Goal: Information Seeking & Learning: Learn about a topic

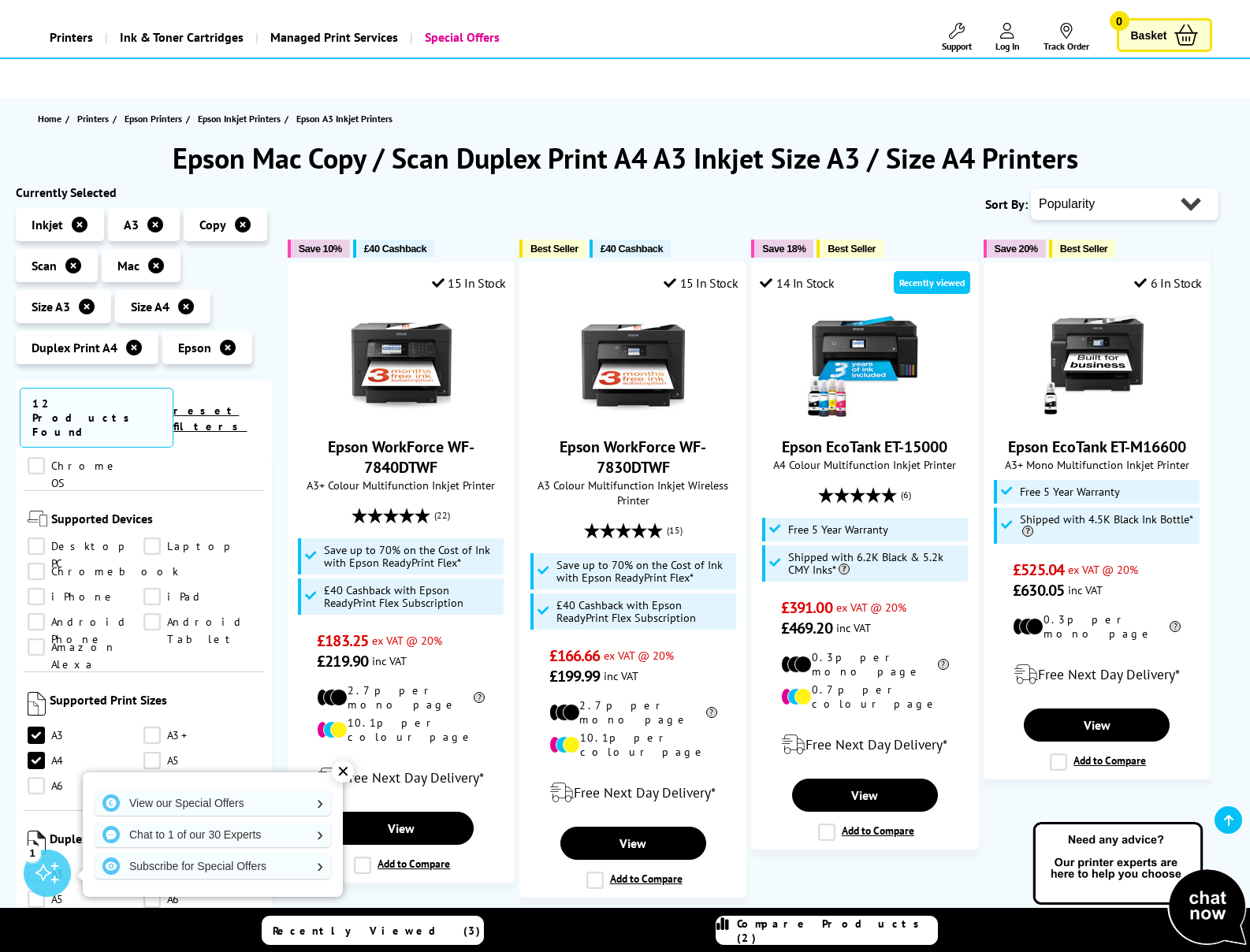
scroll to position [71, 0]
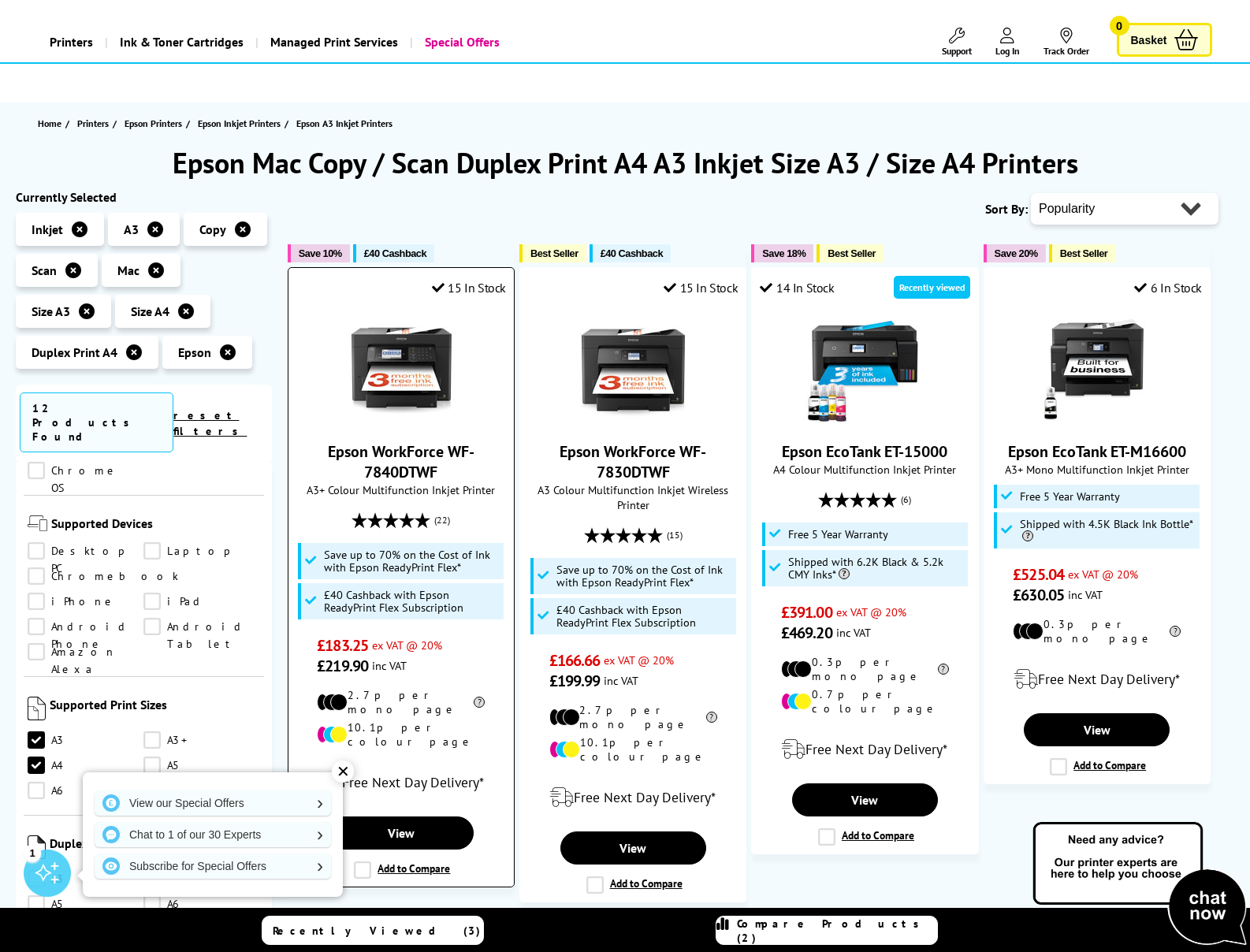
click at [398, 455] on link "Epson WorkForce WF-7840DTWF" at bounding box center [402, 462] width 147 height 41
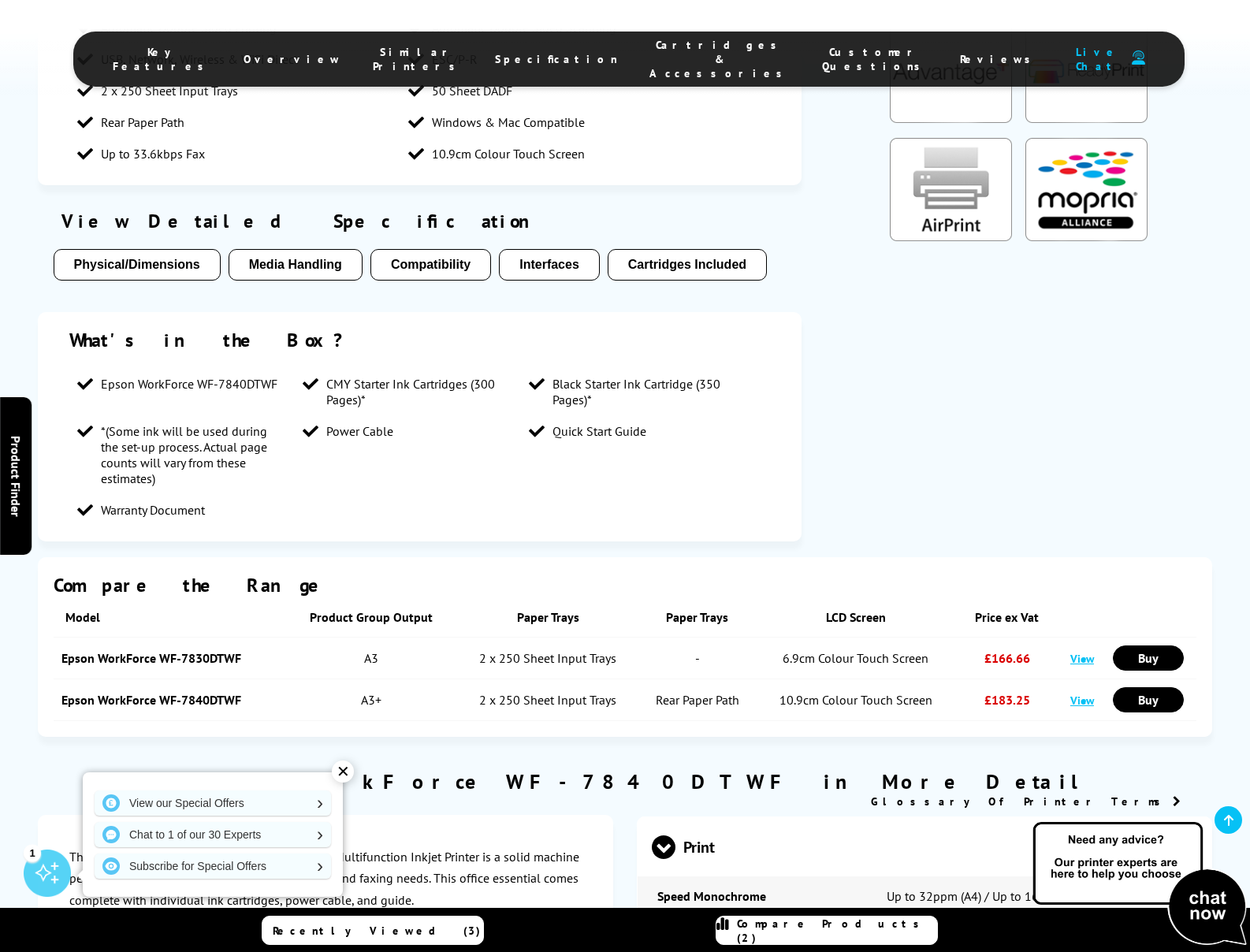
scroll to position [1834, 0]
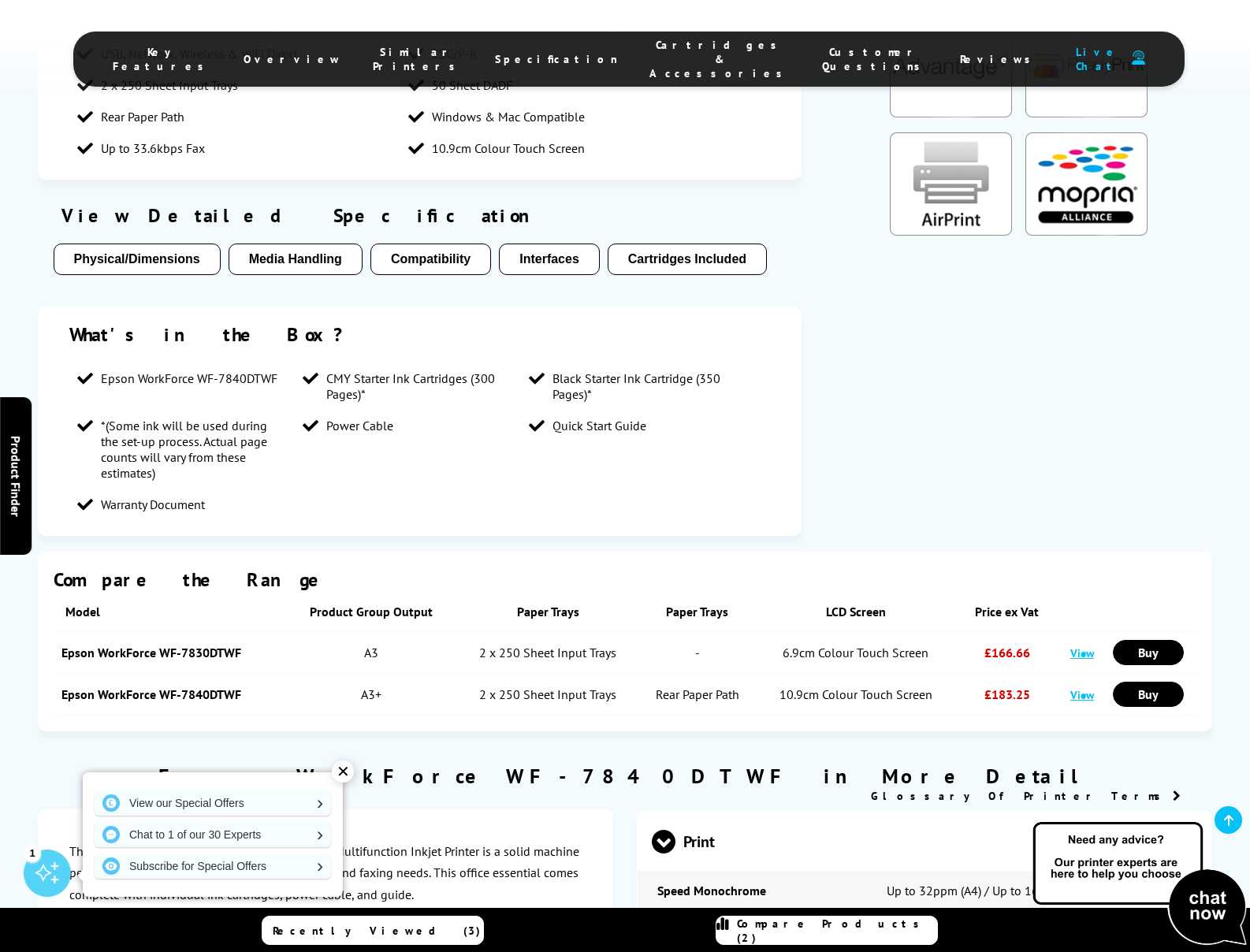
click at [169, 687] on link "Epson WorkForce WF-7840DTWF" at bounding box center [151, 695] width 180 height 16
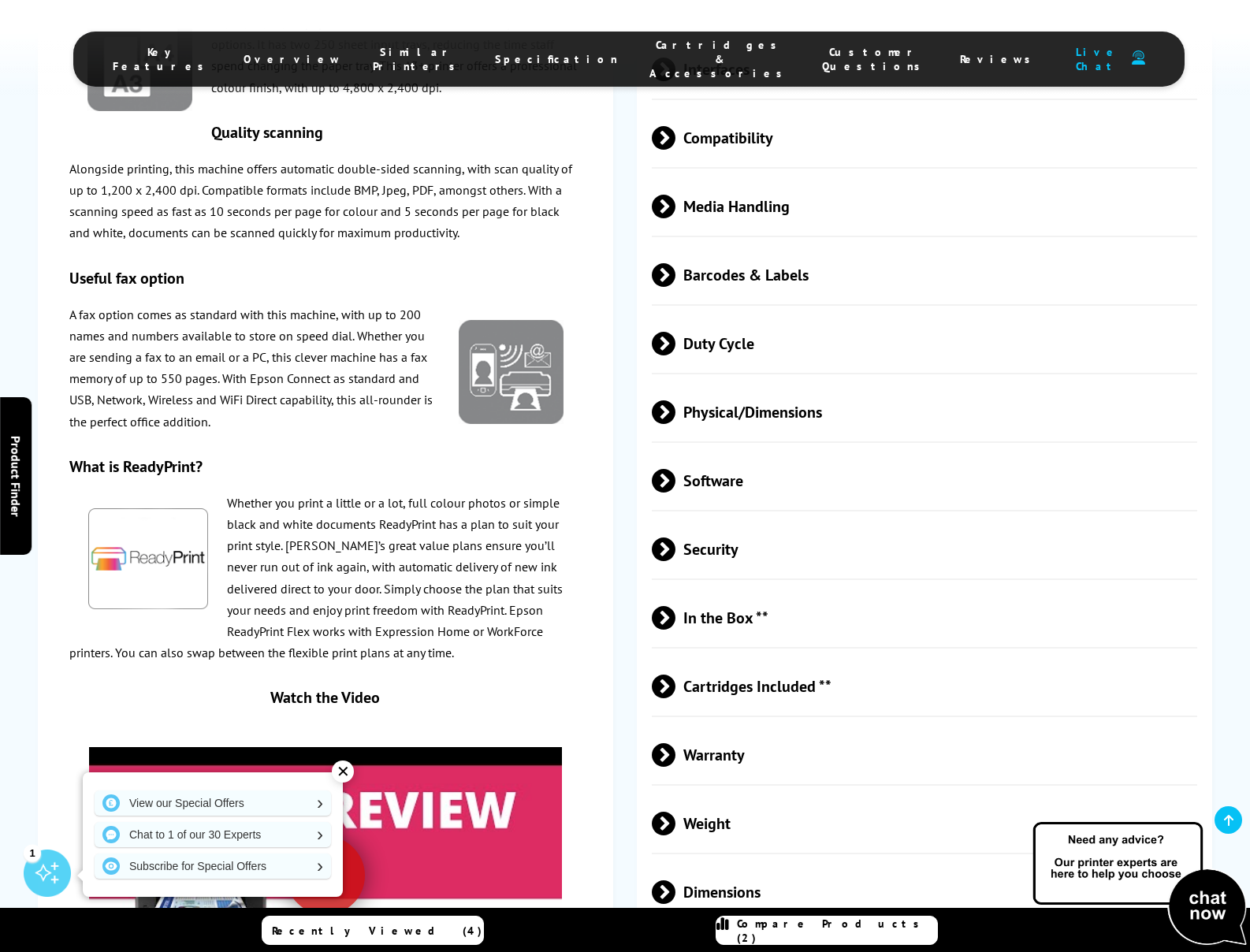
scroll to position [3265, 0]
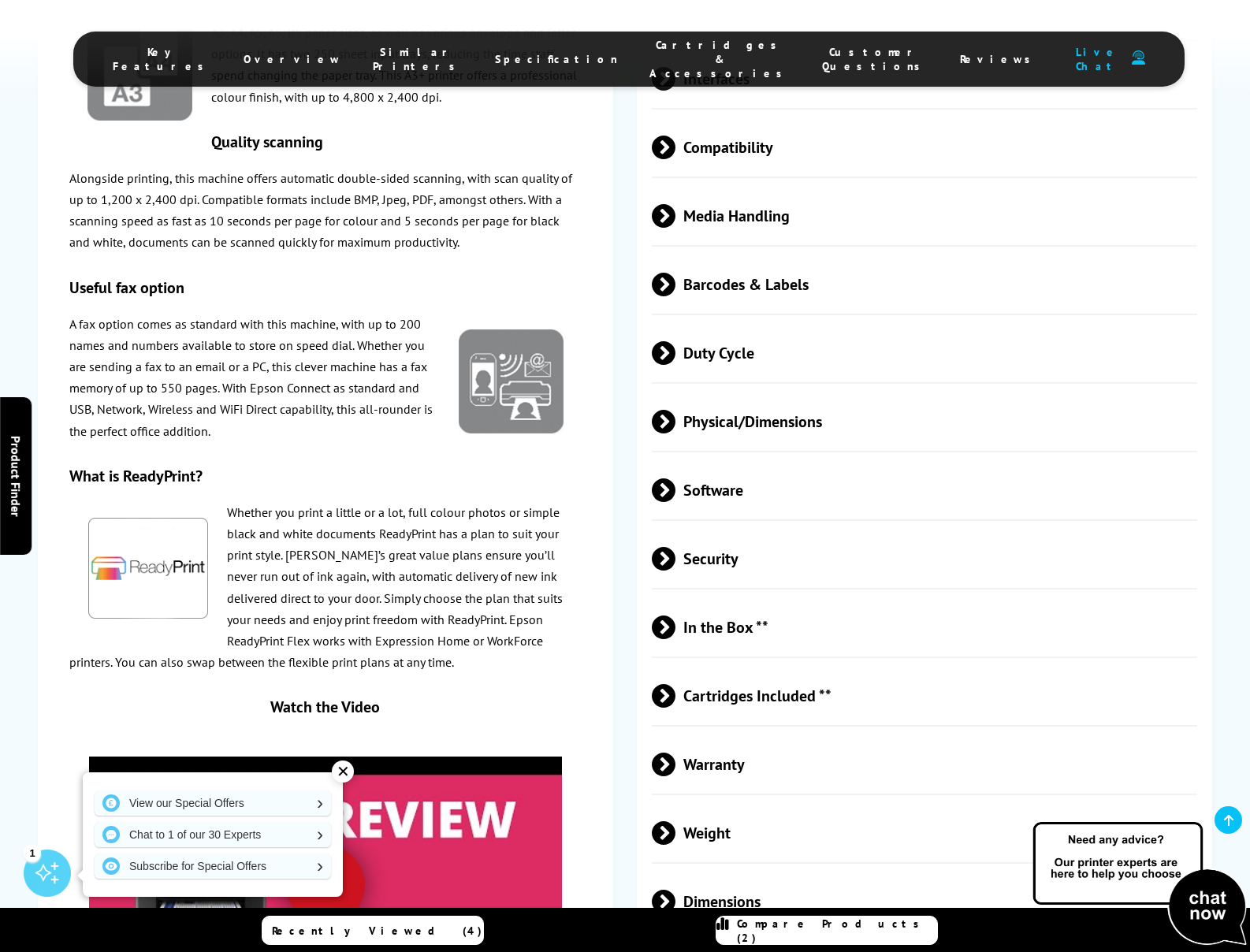
click at [675, 684] on span at bounding box center [675, 696] width 0 height 23
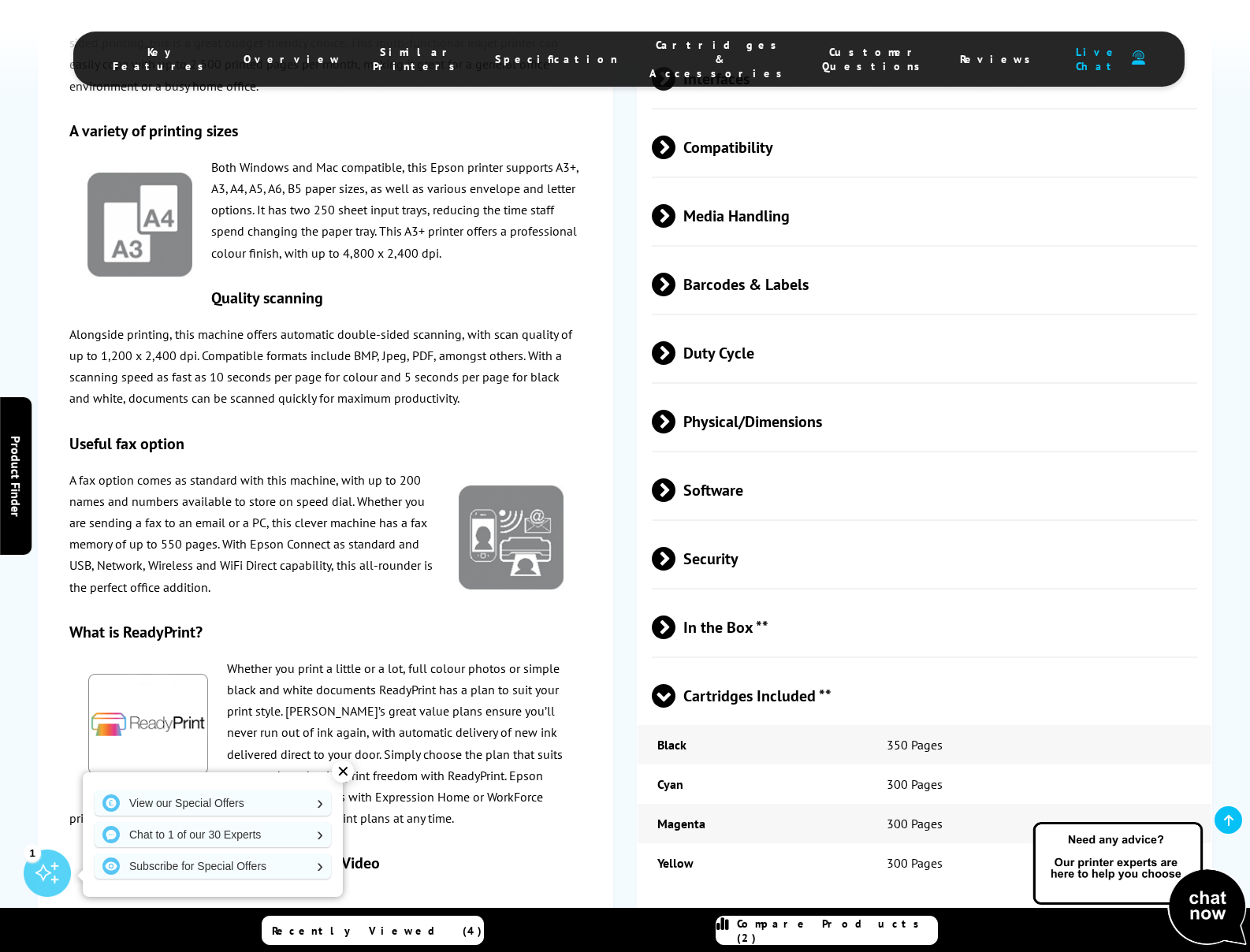
click at [664, 708] on span at bounding box center [664, 708] width 23 height 0
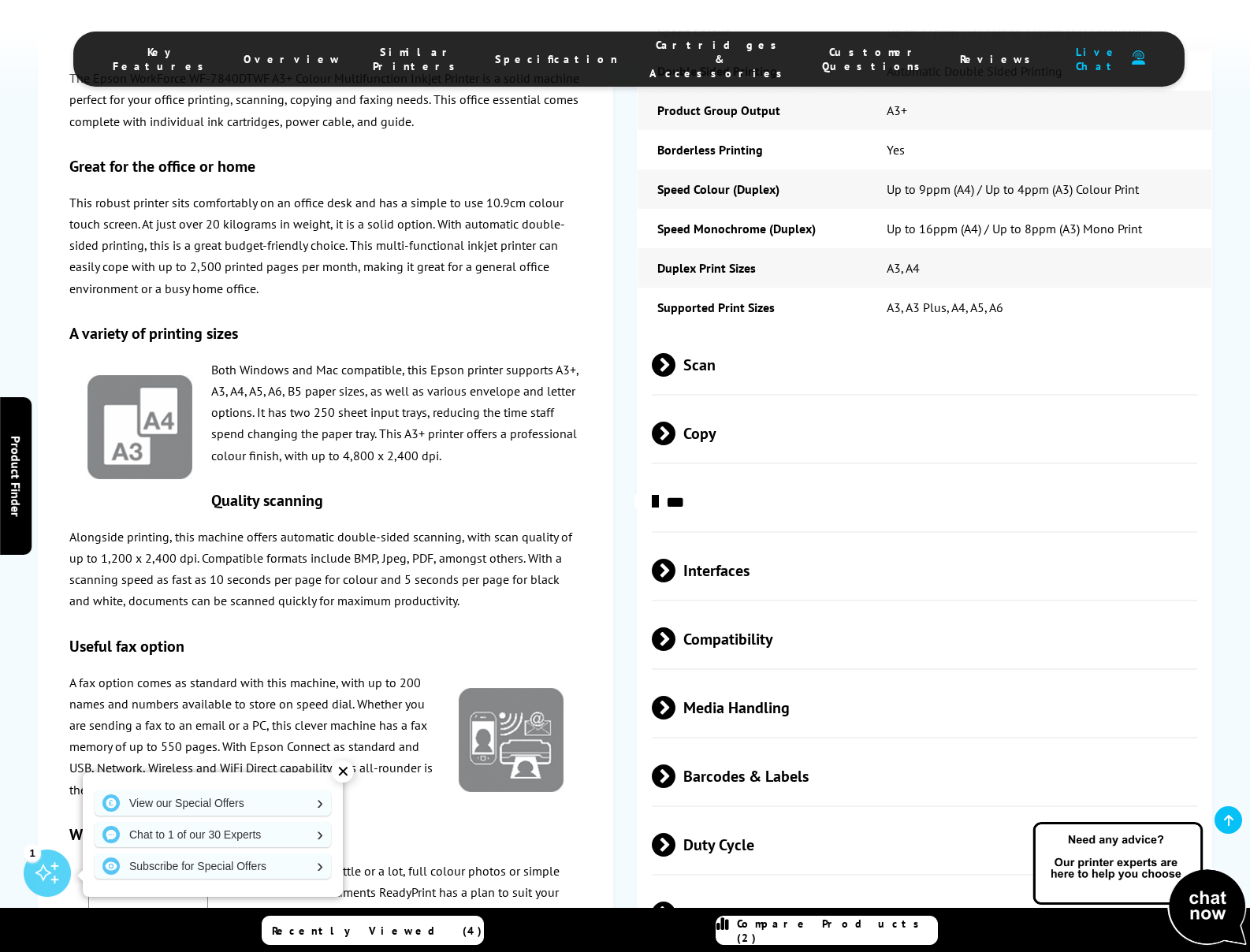
scroll to position [2773, 0]
click at [650, 609] on div "Compatibility" at bounding box center [926, 639] width 575 height 61
click at [675, 627] on span at bounding box center [675, 638] width 0 height 23
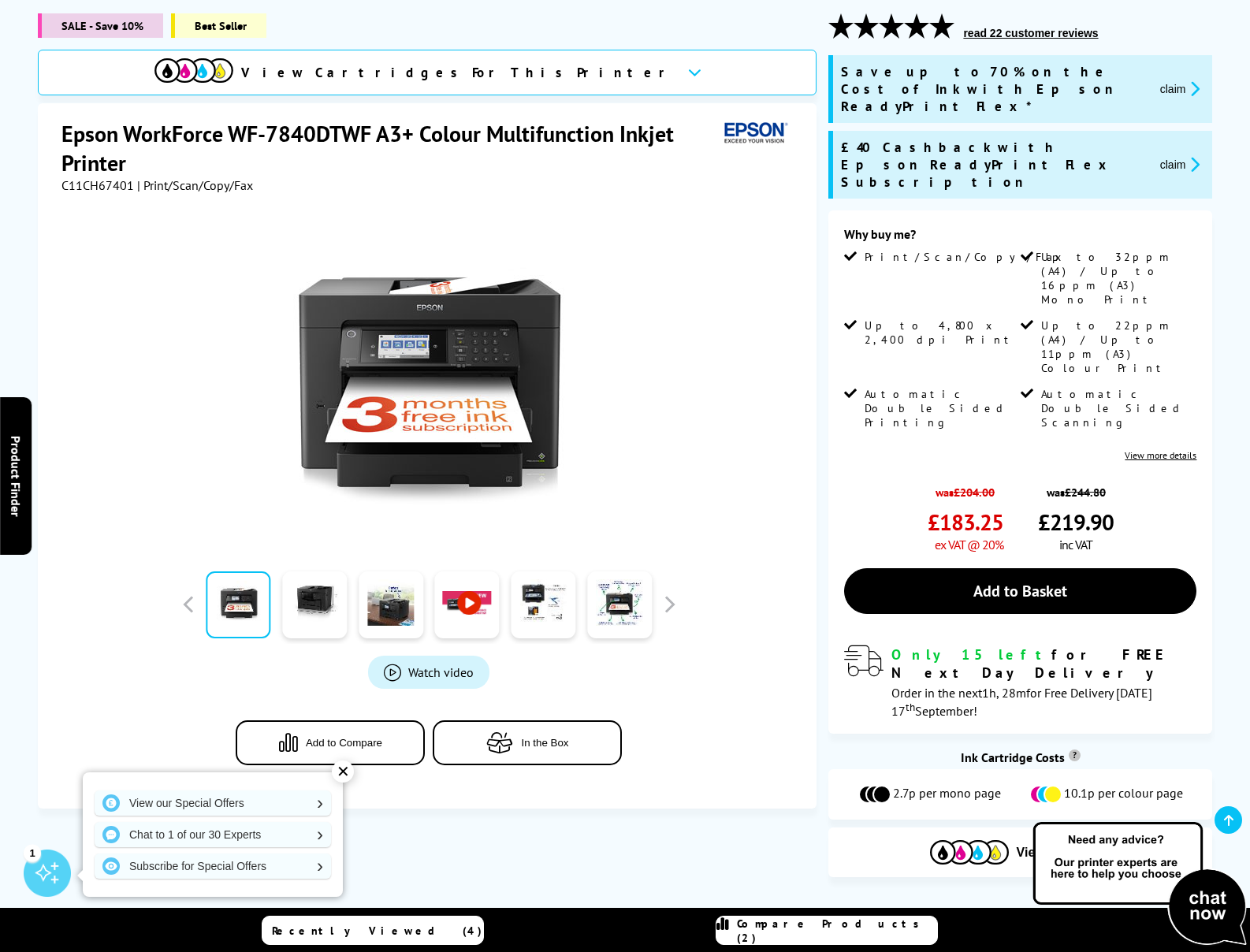
scroll to position [257, 0]
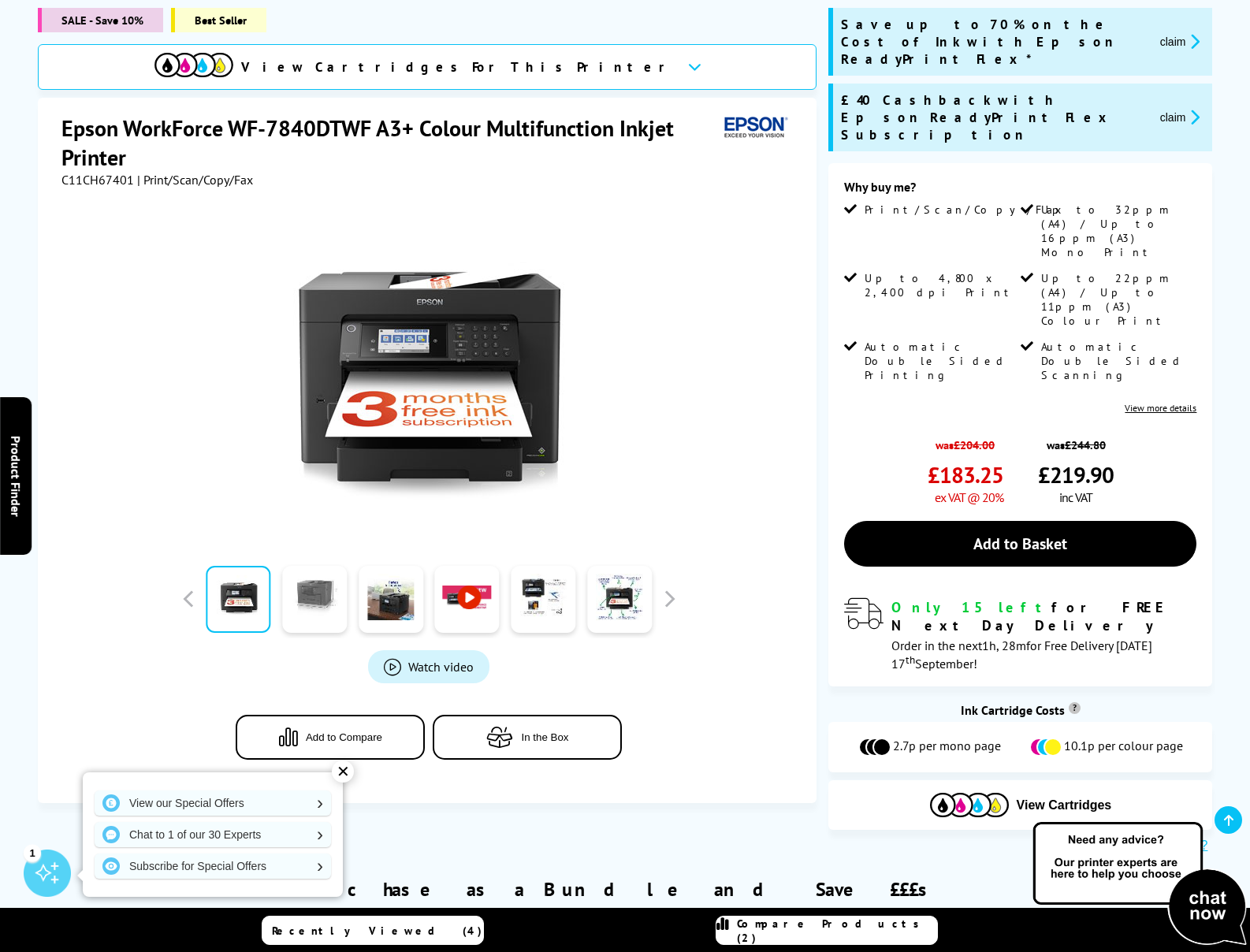
click at [309, 571] on link at bounding box center [315, 599] width 65 height 67
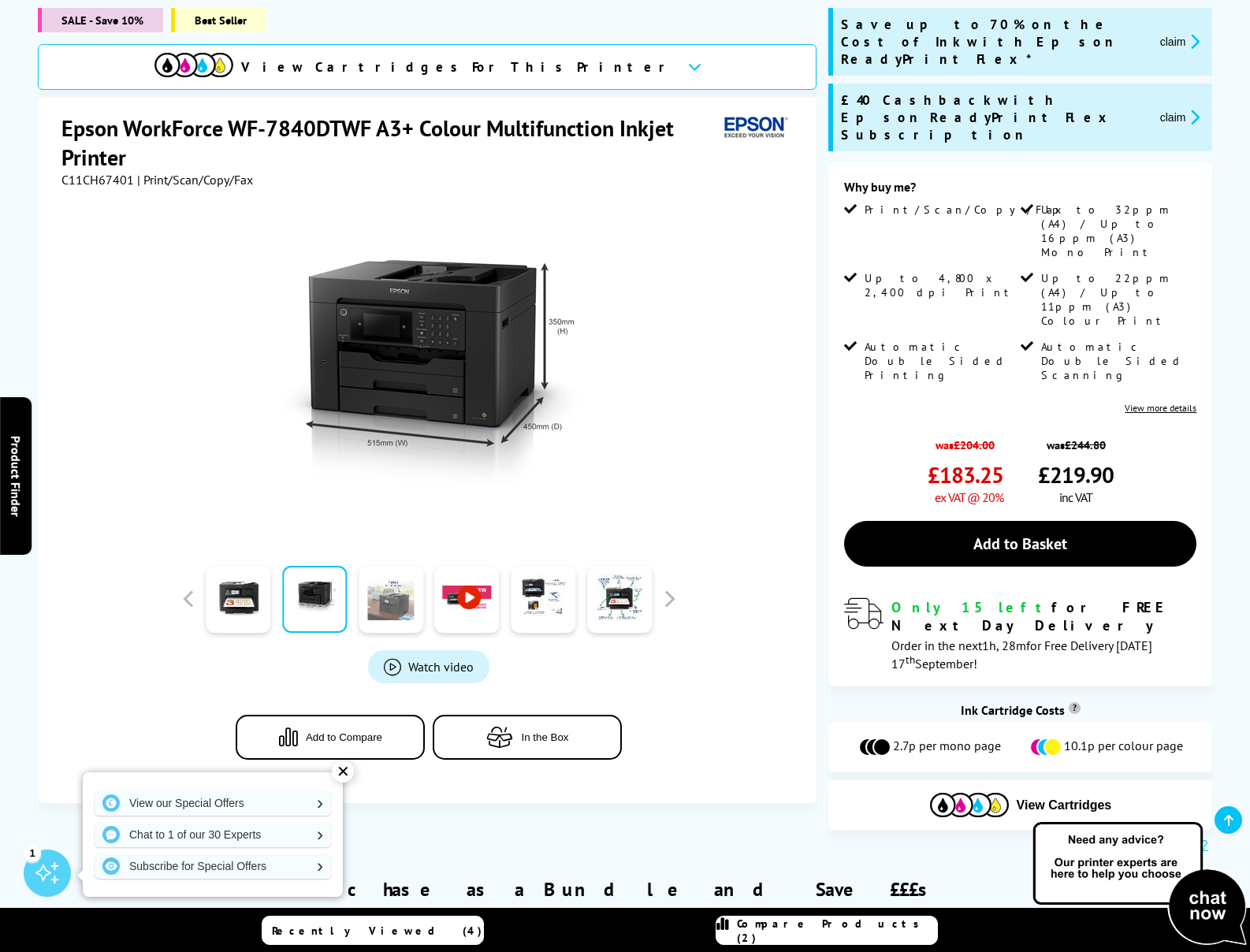
click at [389, 566] on link at bounding box center [391, 599] width 65 height 67
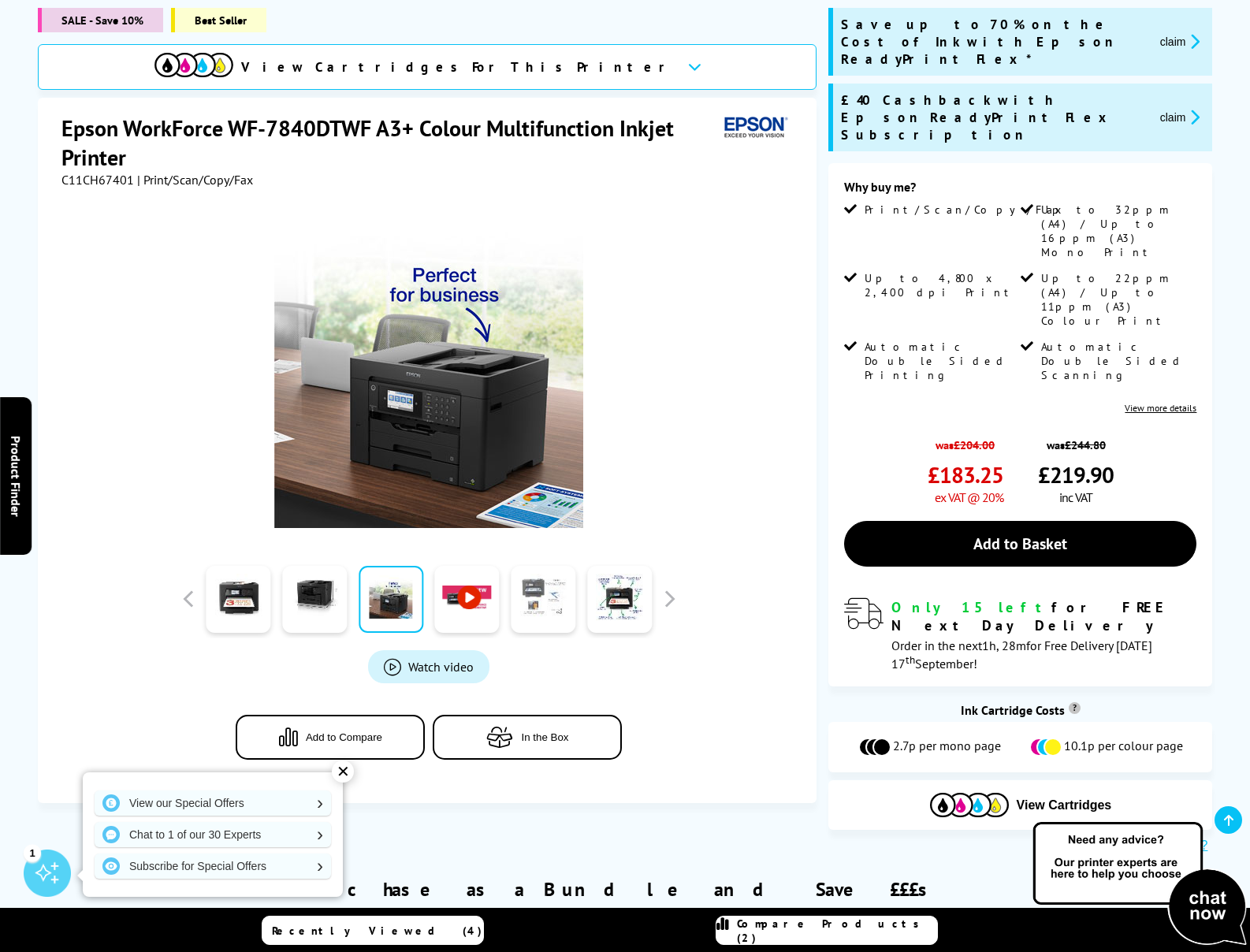
click at [535, 570] on link at bounding box center [543, 599] width 65 height 67
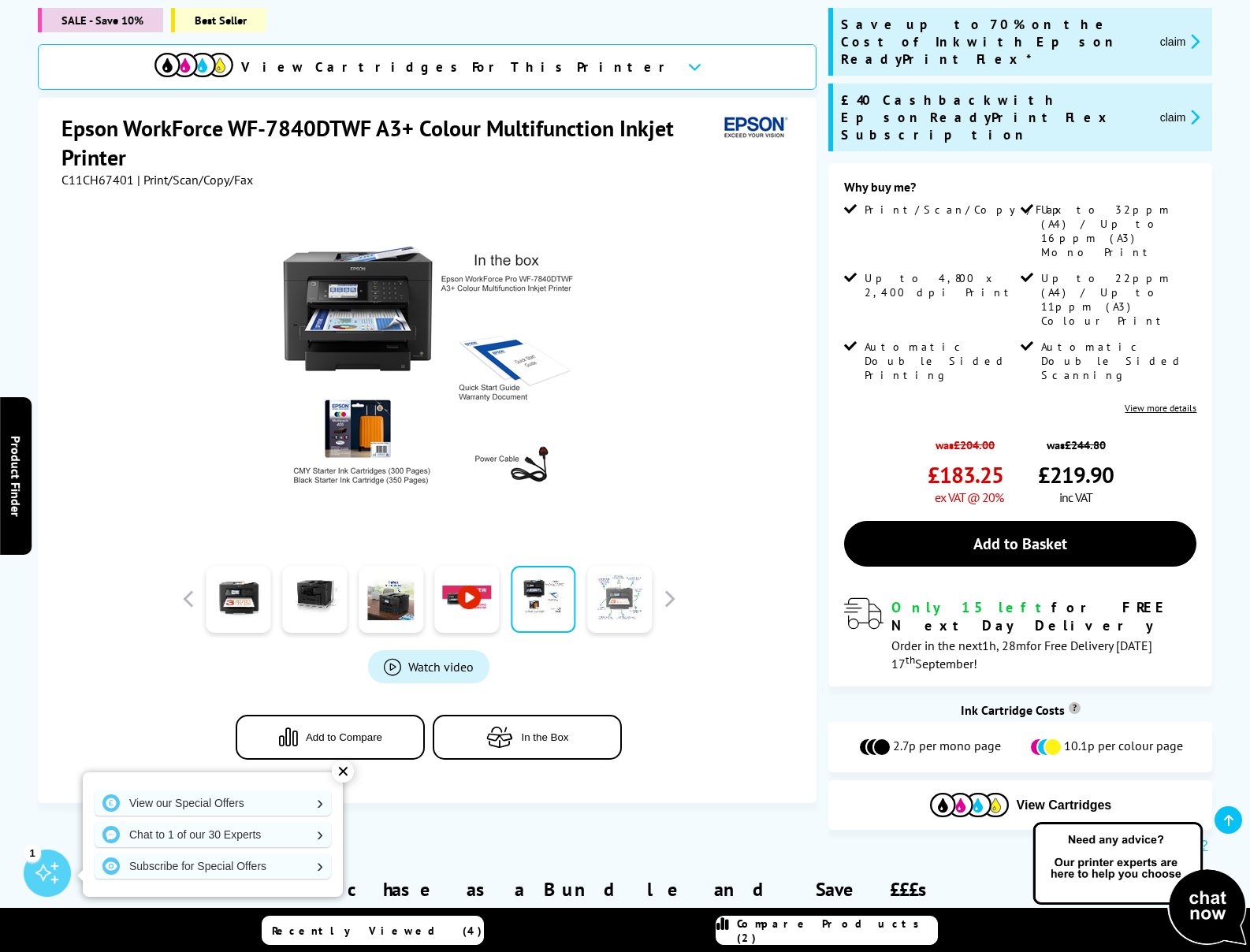
click at [607, 571] on link at bounding box center [620, 599] width 65 height 67
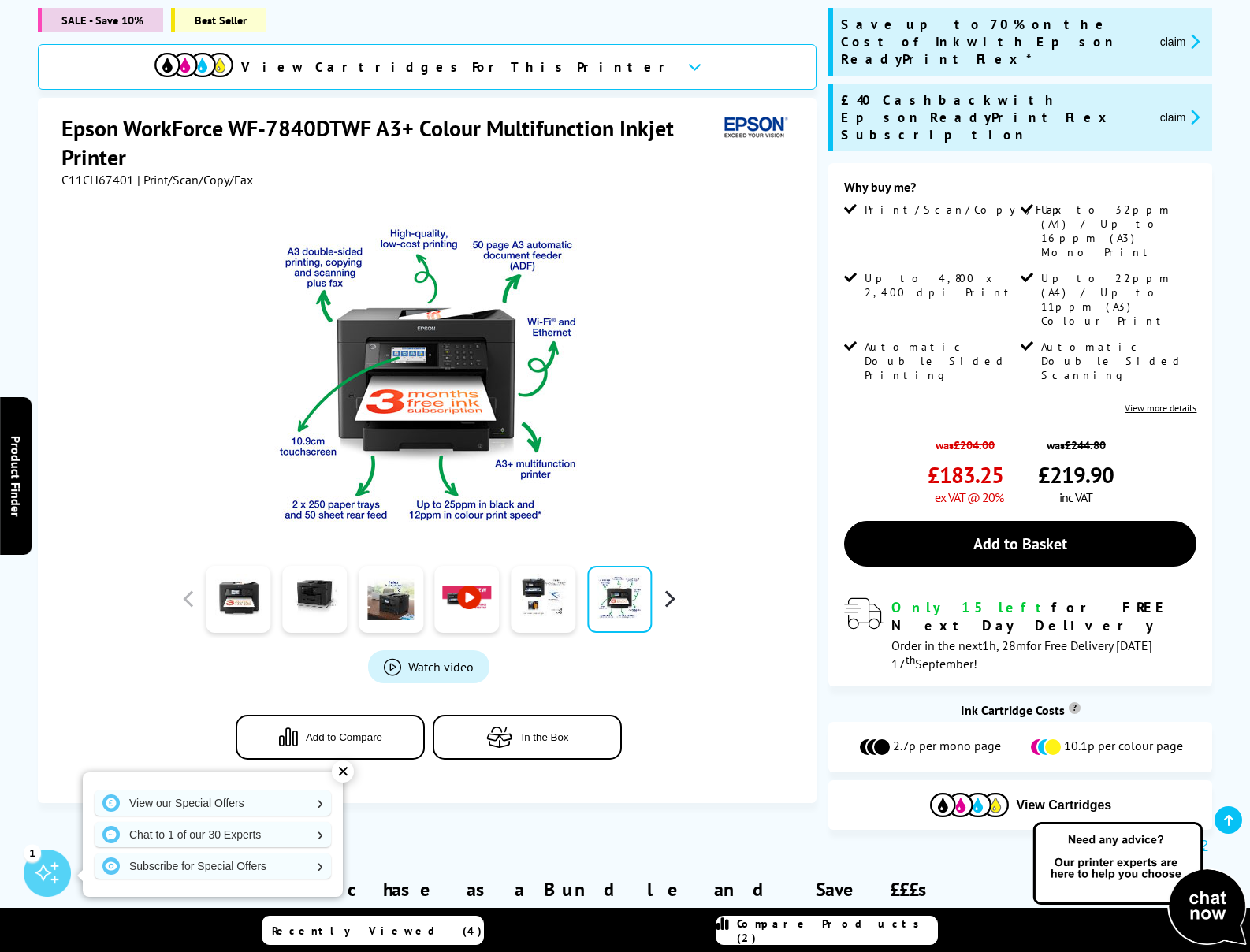
click at [669, 587] on button "button" at bounding box center [669, 599] width 23 height 23
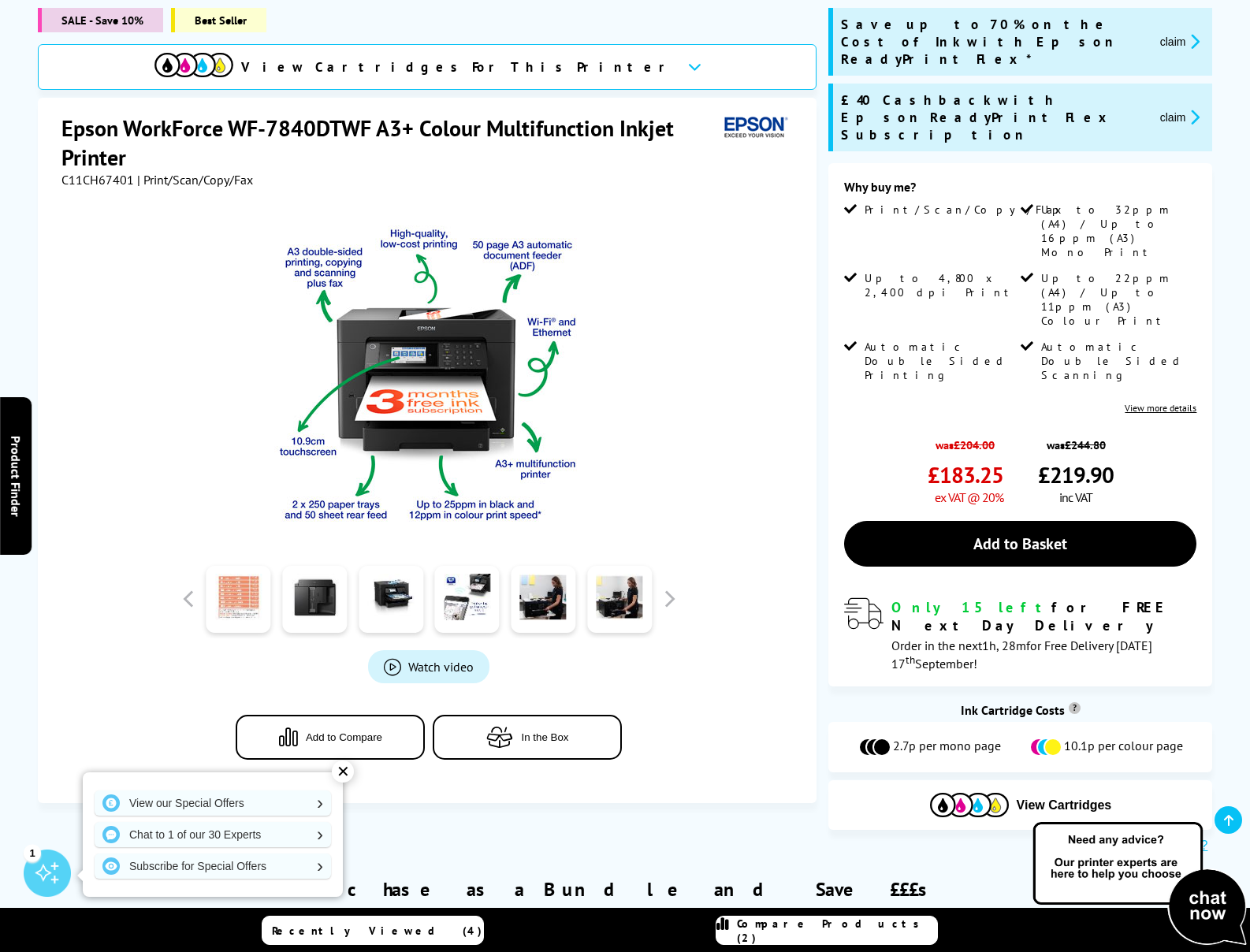
click at [257, 566] on link at bounding box center [238, 599] width 65 height 67
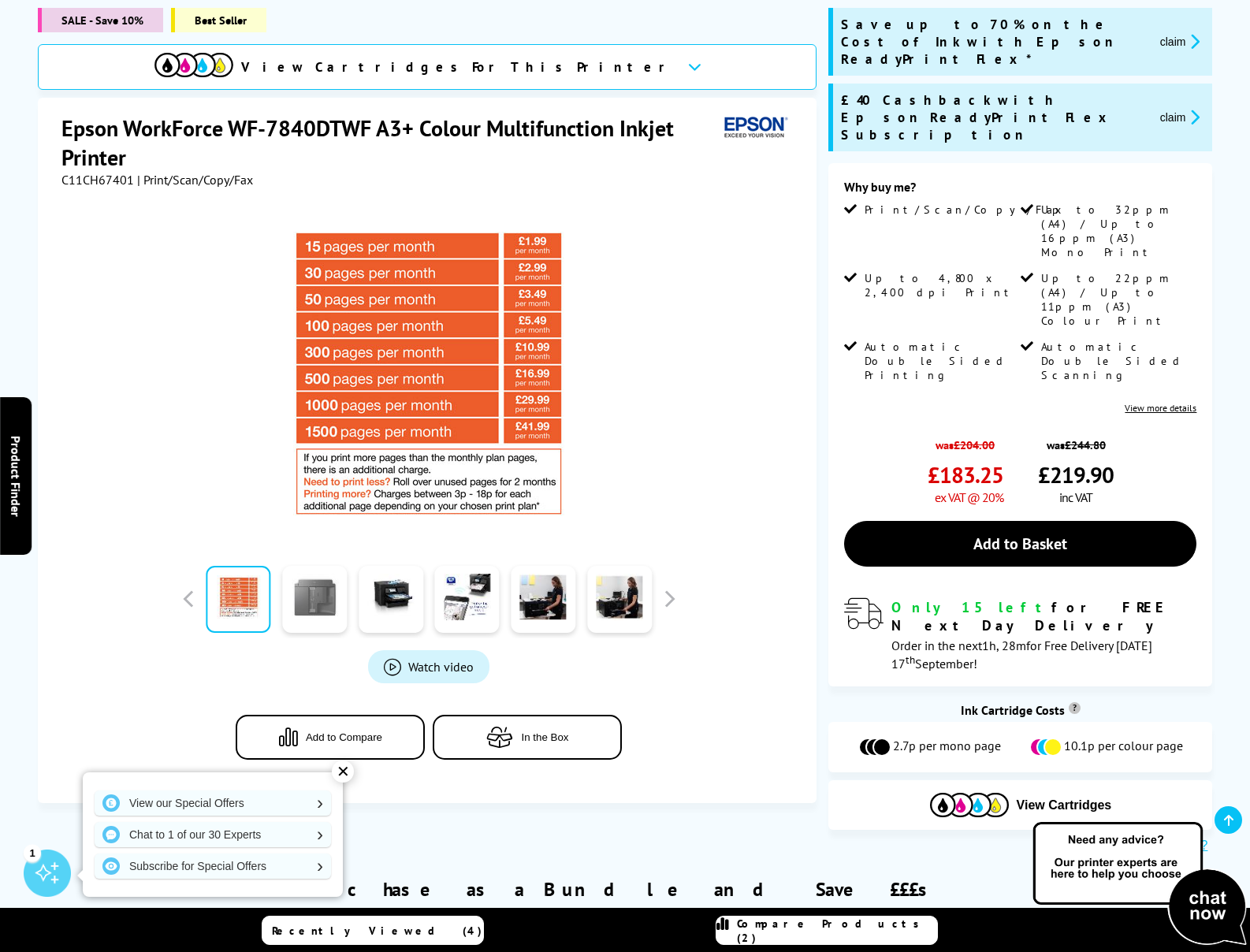
click at [329, 566] on link at bounding box center [315, 599] width 65 height 67
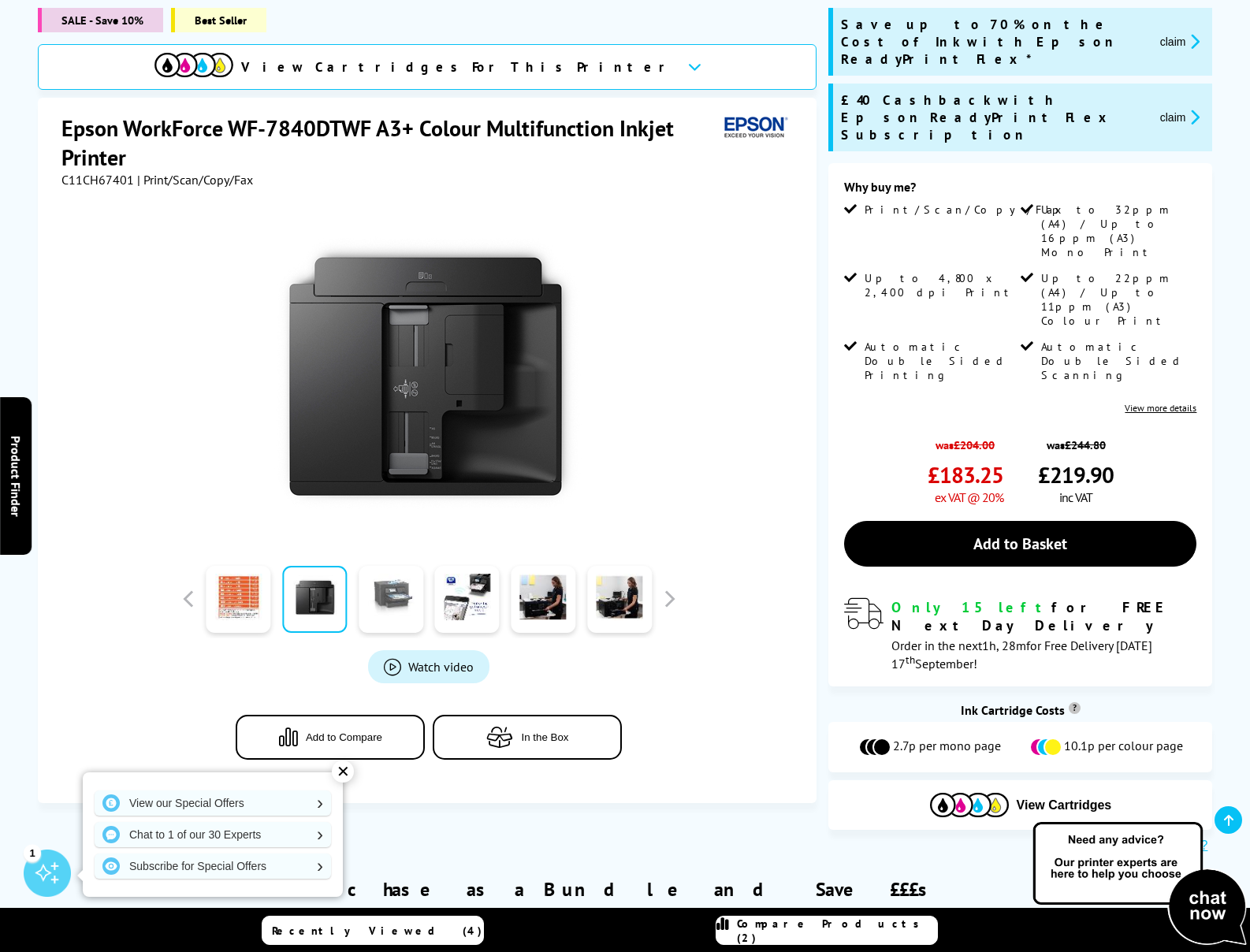
click at [396, 566] on link at bounding box center [391, 599] width 65 height 67
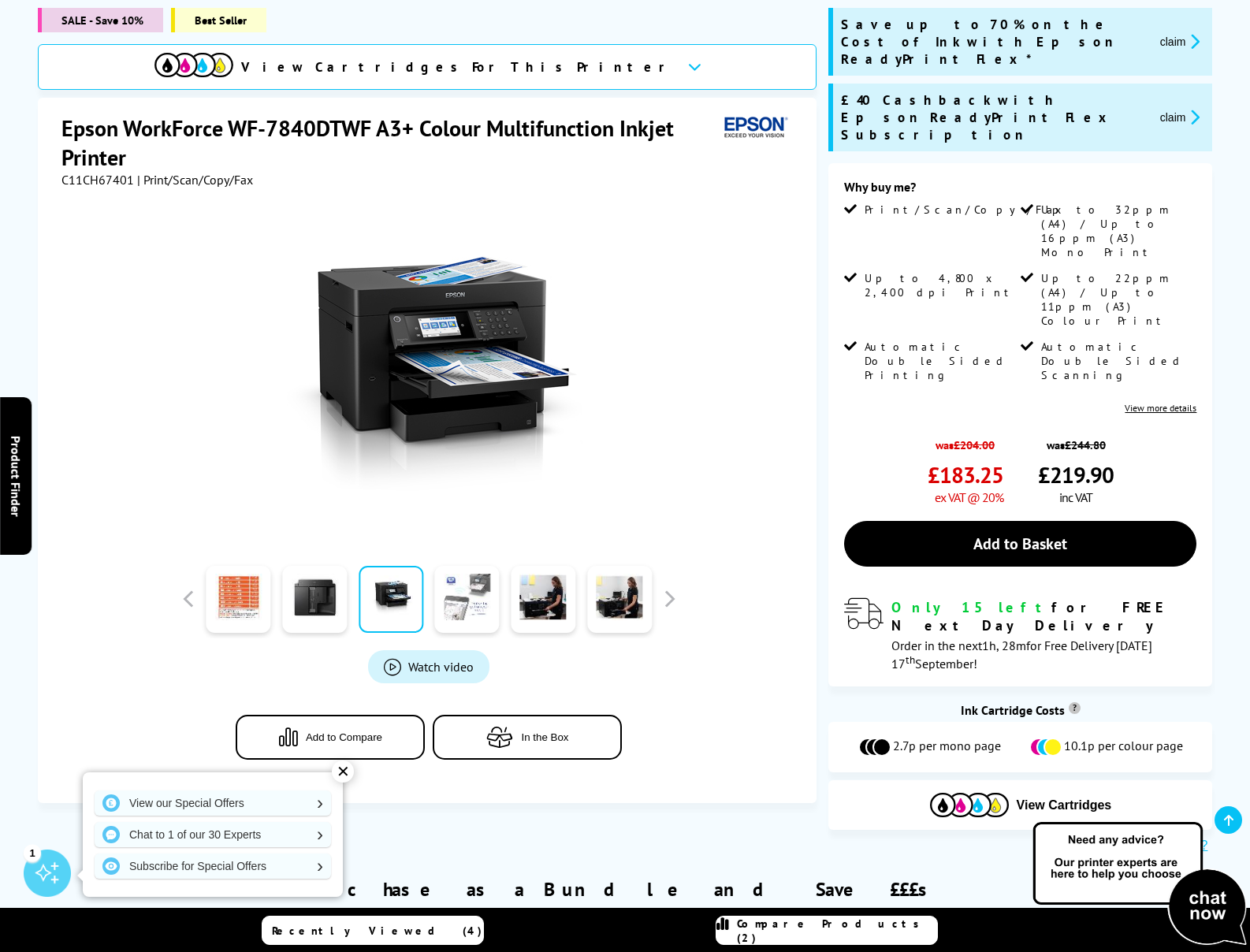
click at [463, 566] on link at bounding box center [467, 599] width 65 height 67
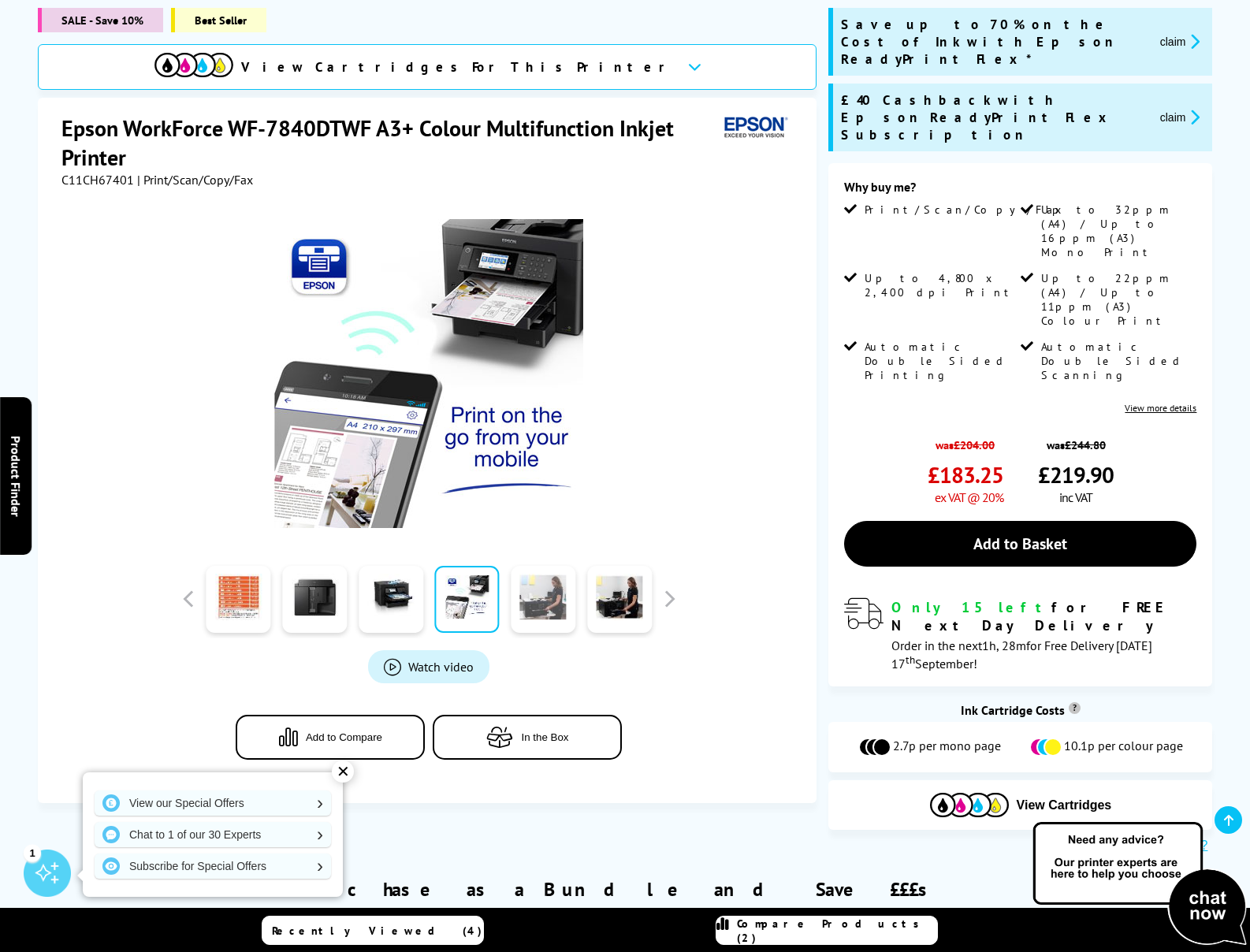
click at [536, 566] on link at bounding box center [543, 599] width 65 height 67
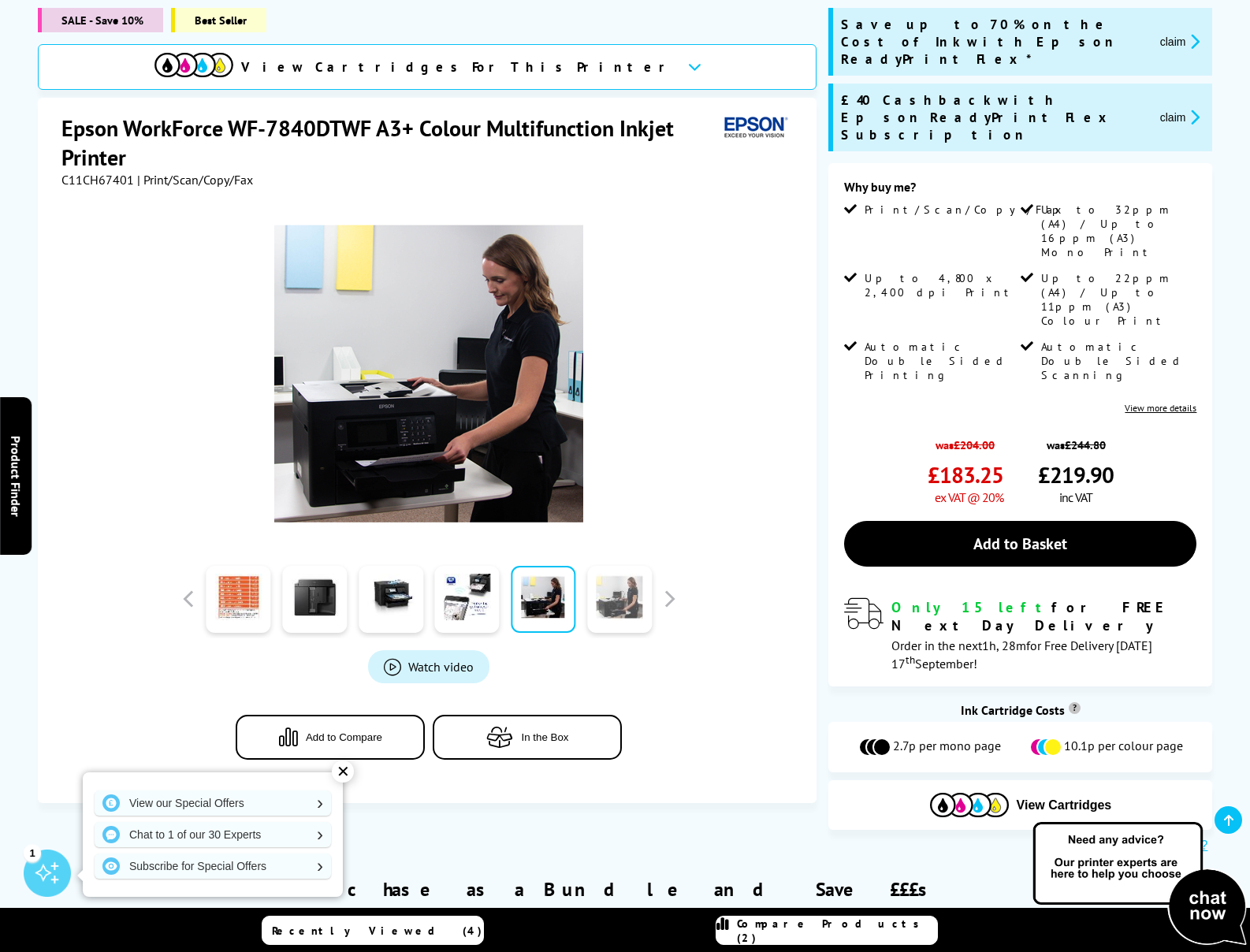
click at [622, 566] on link at bounding box center [620, 599] width 65 height 67
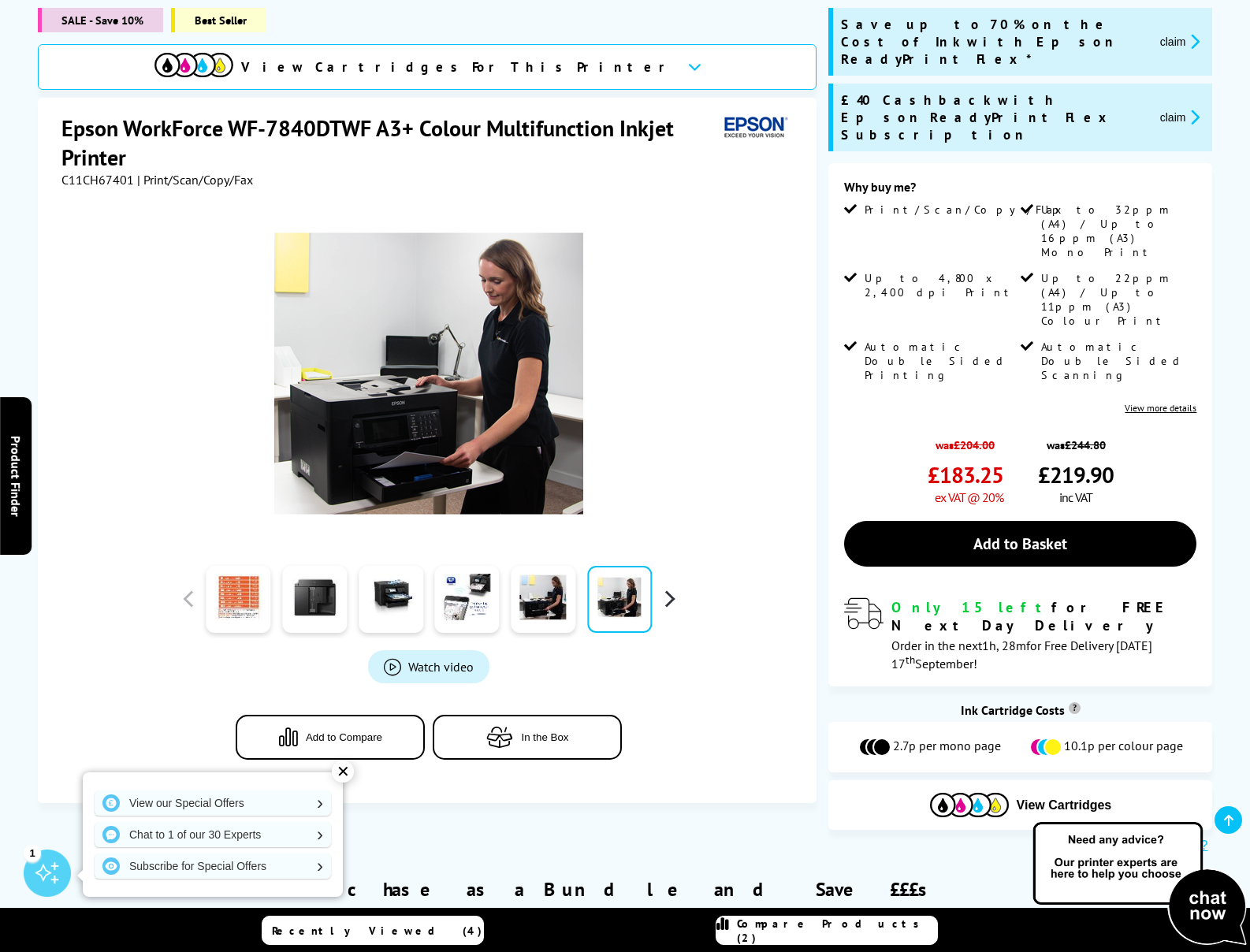
click at [673, 587] on button "button" at bounding box center [669, 599] width 23 height 23
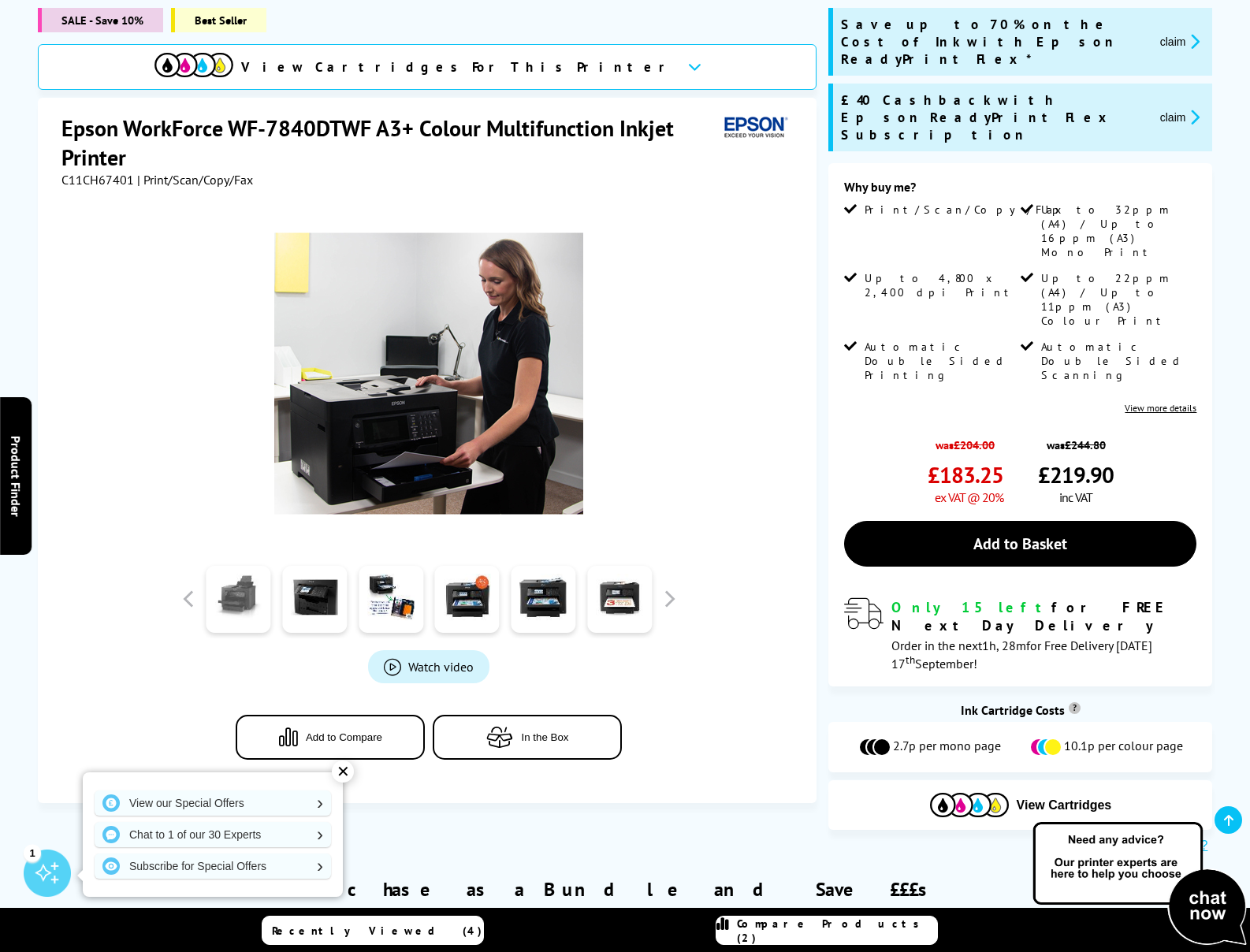
click at [251, 566] on link at bounding box center [238, 599] width 65 height 67
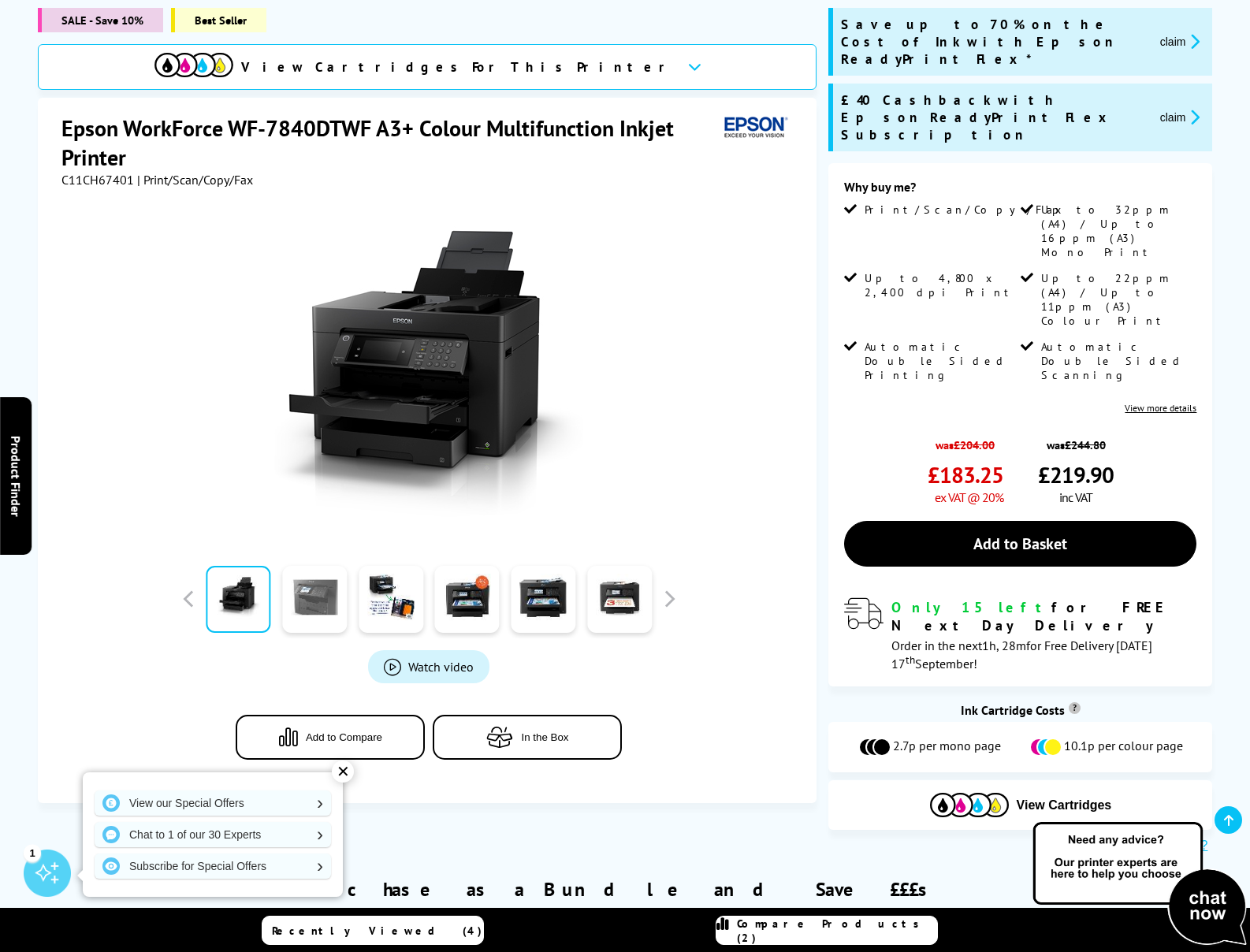
click at [323, 566] on link at bounding box center [315, 599] width 65 height 67
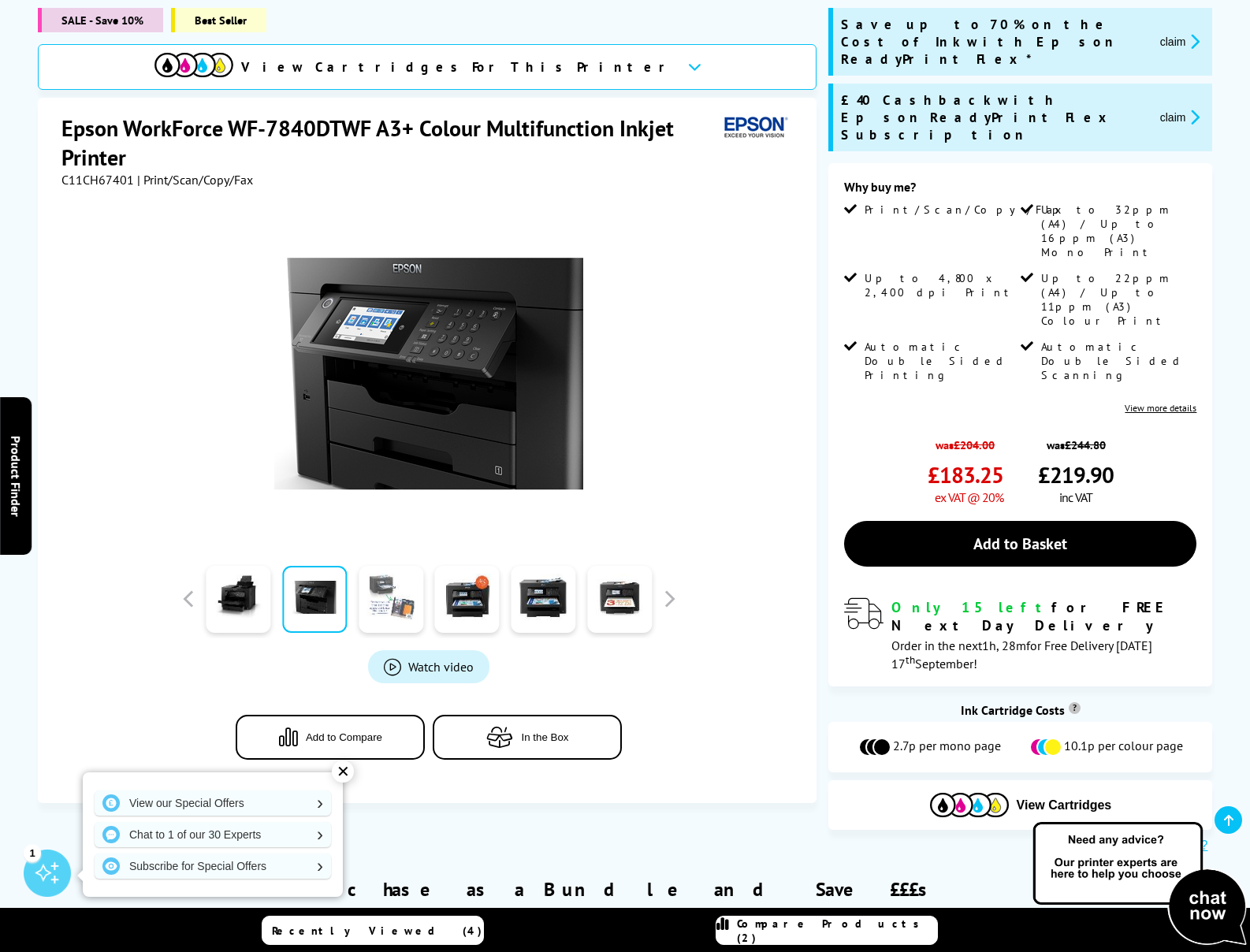
click at [397, 566] on link at bounding box center [391, 599] width 65 height 67
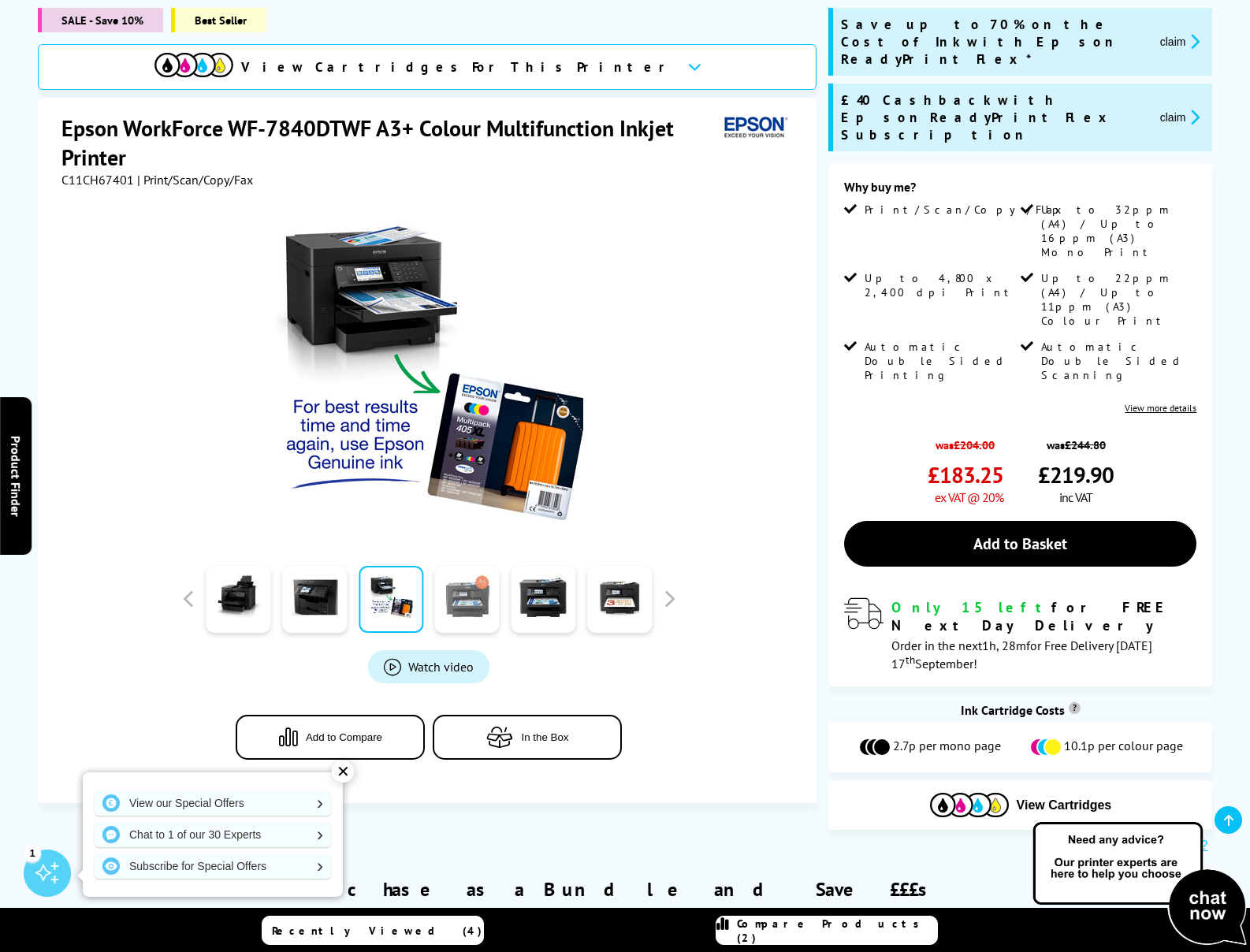
click at [474, 566] on link at bounding box center [467, 599] width 65 height 67
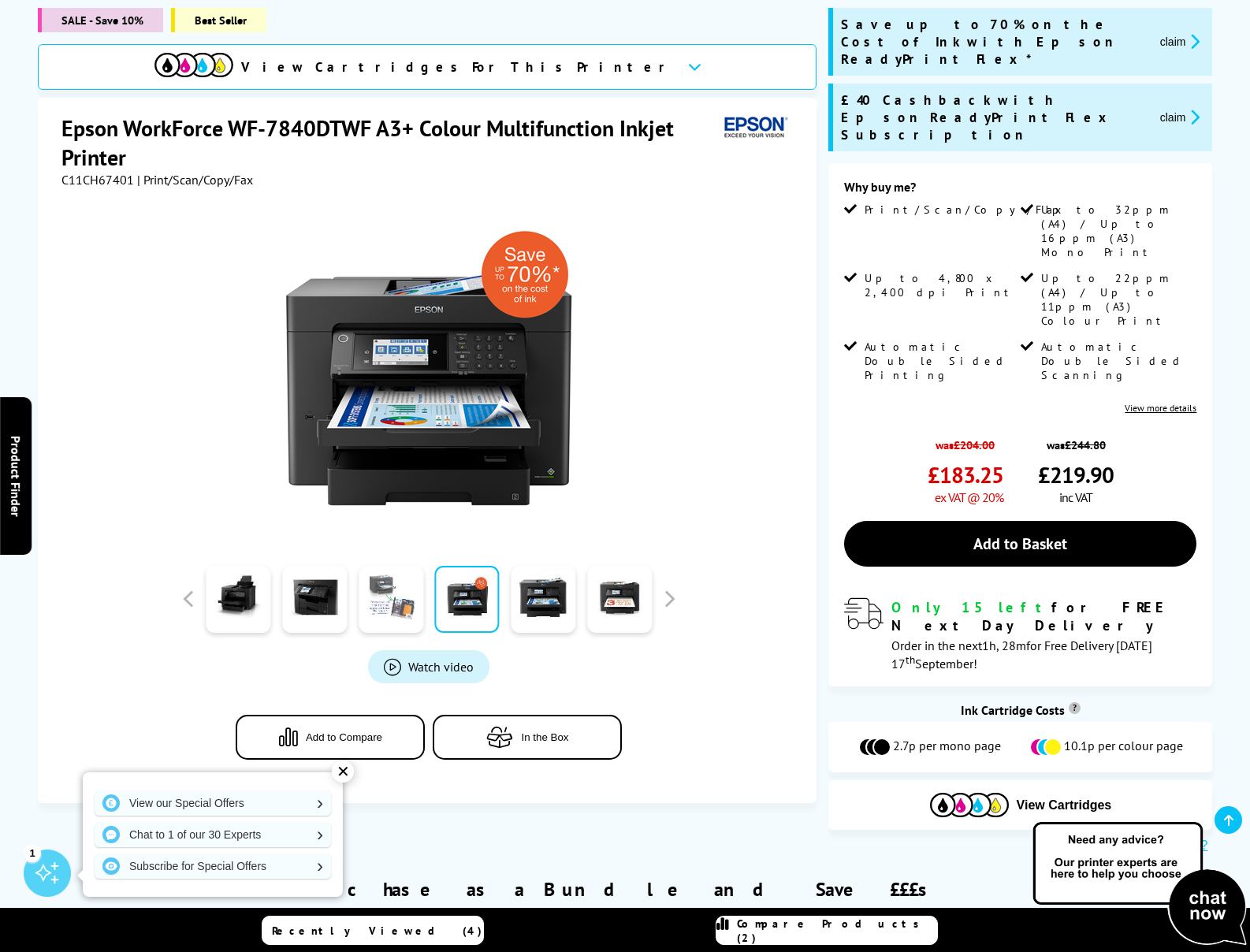
click at [404, 566] on link at bounding box center [391, 599] width 65 height 67
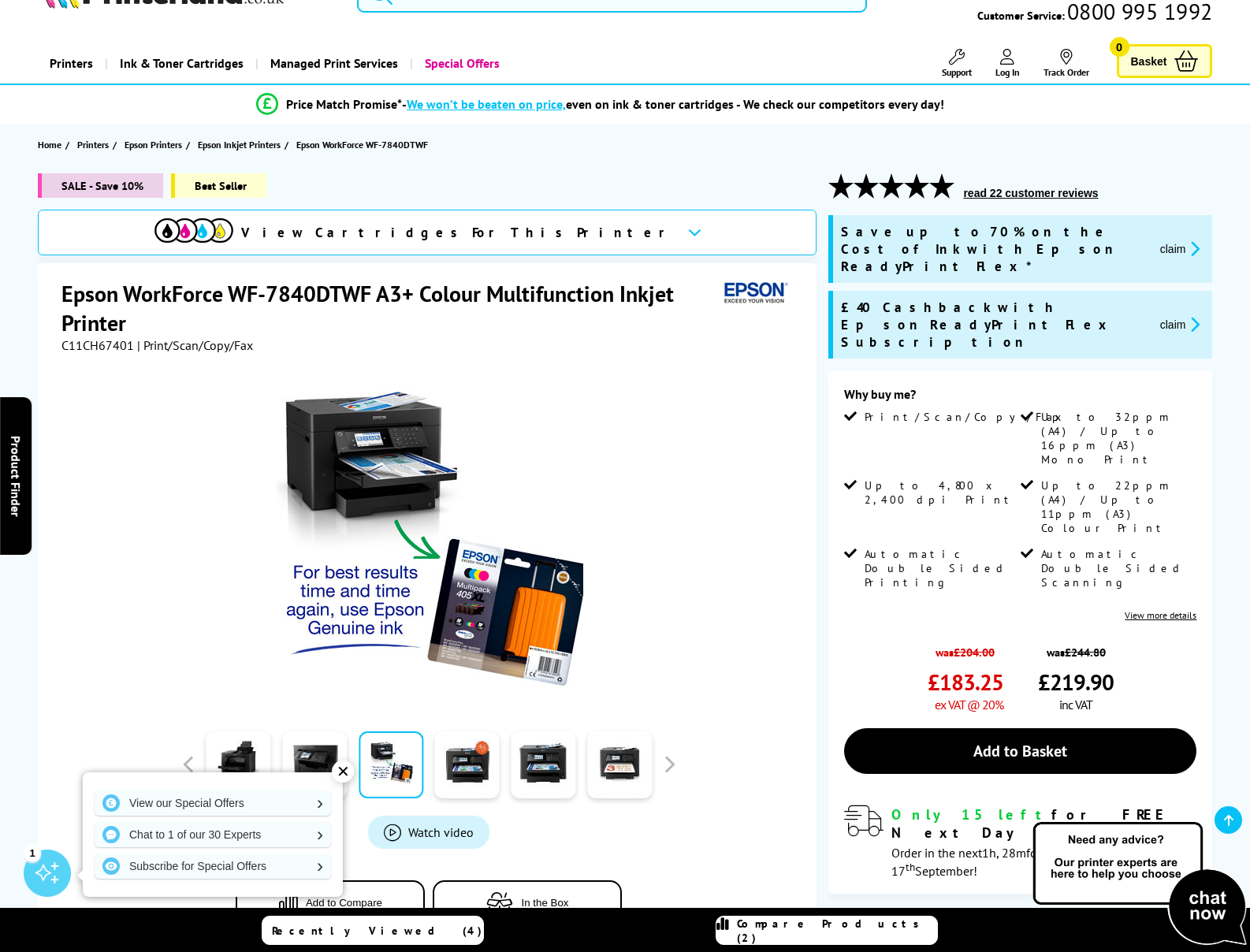
scroll to position [0, 0]
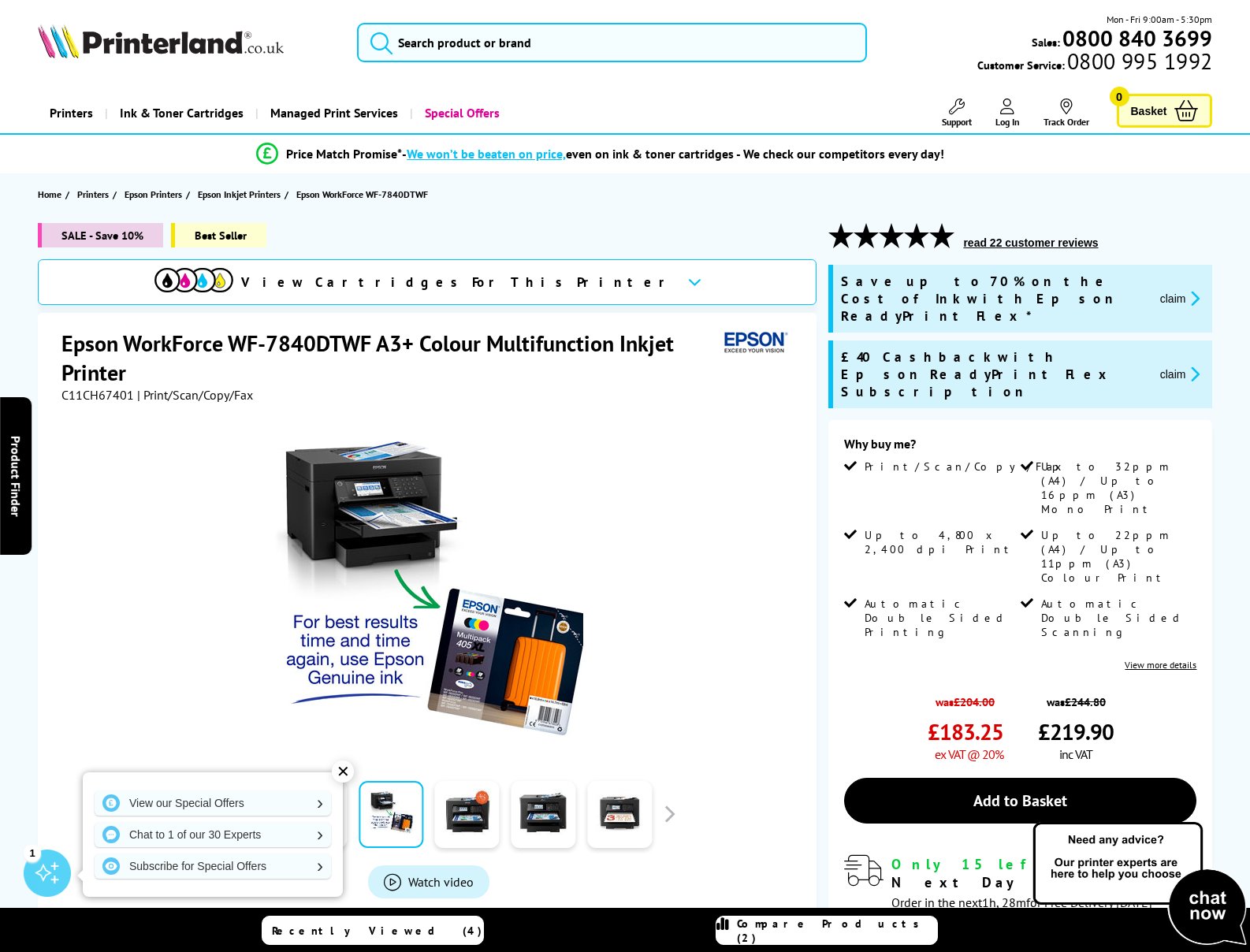
click at [688, 279] on icon at bounding box center [695, 281] width 14 height 9
drag, startPoint x: 64, startPoint y: 342, endPoint x: 368, endPoint y: 345, distance: 304.0
click at [368, 345] on h1 "Epson WorkForce WF-7840DTWF A3+ Colour Multifunction Inkjet Printer" at bounding box center [390, 358] width 658 height 59
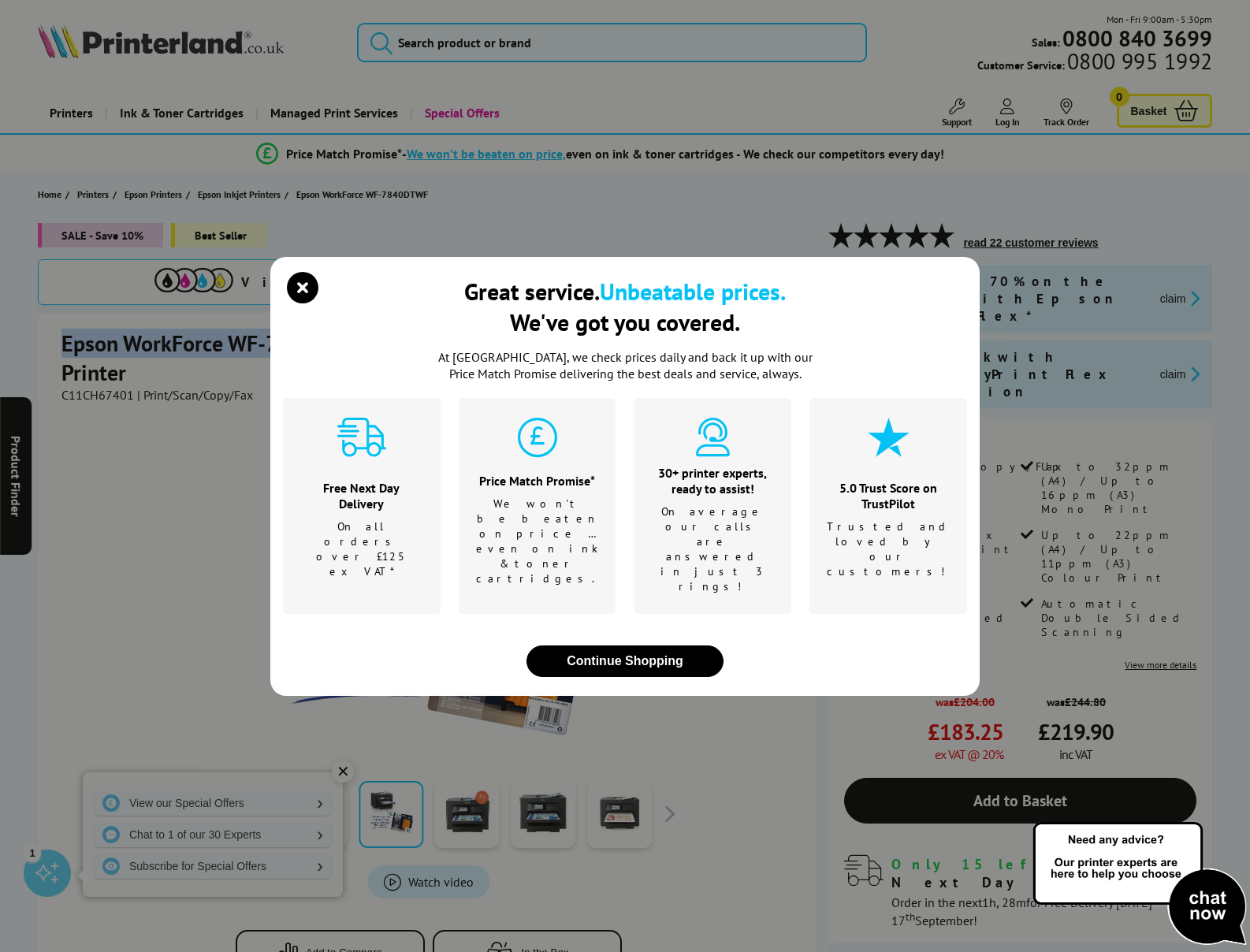
copy h1 "Epson WorkForce WF-7840DTWF"
click at [304, 304] on icon "close modal" at bounding box center [303, 287] width 31 height 31
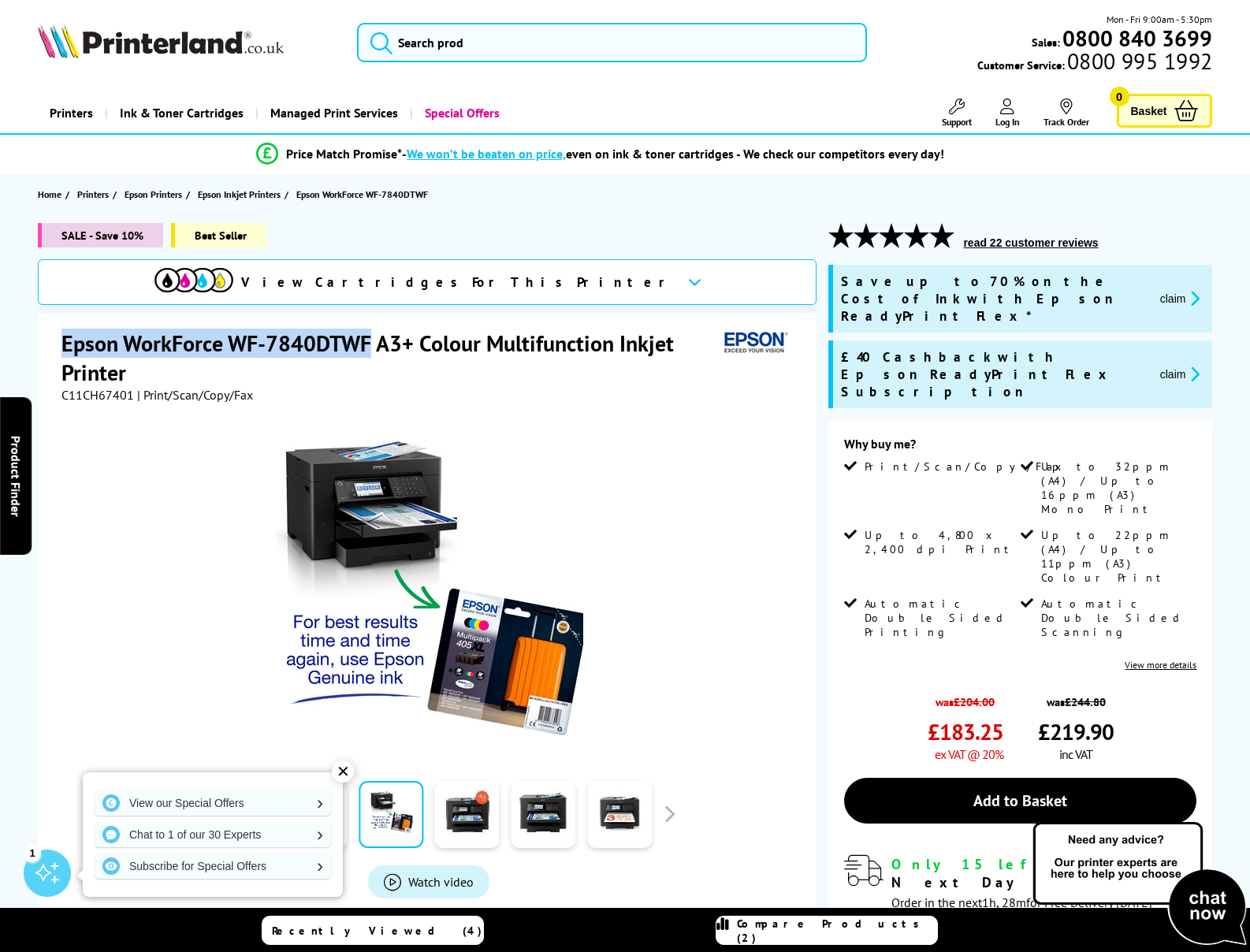
copy h1 "Epson WorkForce WF-7840DTWF"
